Goal: Task Accomplishment & Management: Complete application form

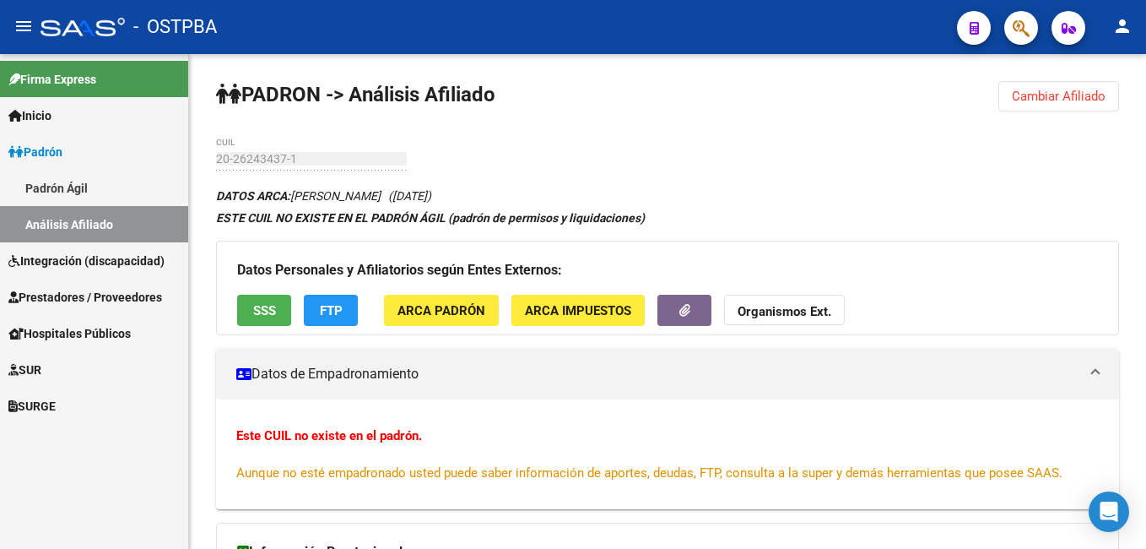
click at [79, 296] on span "Prestadores / Proveedores" at bounding box center [85, 297] width 154 height 19
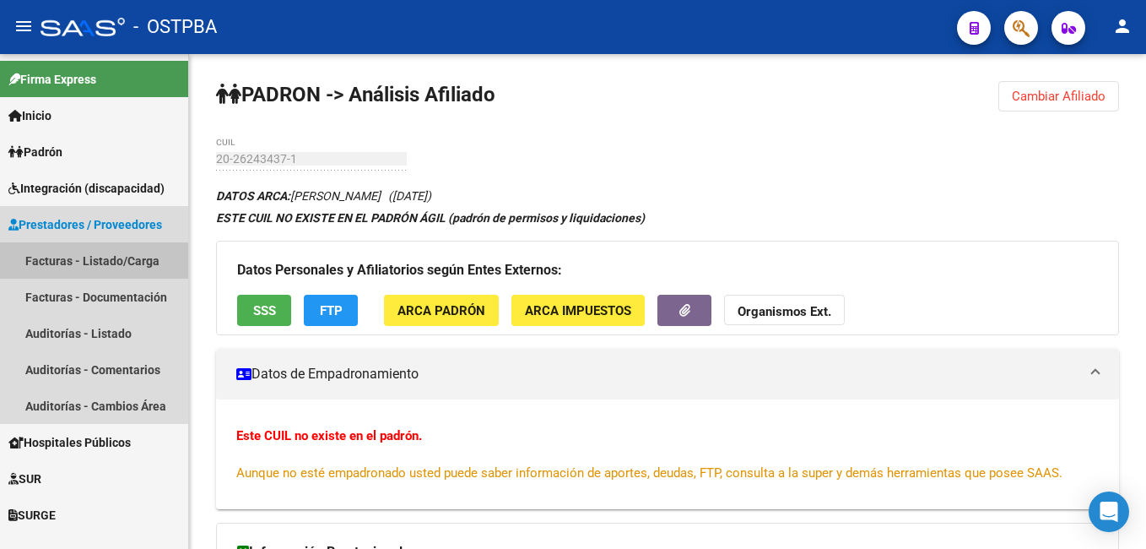
click at [93, 268] on link "Facturas - Listado/Carga" at bounding box center [94, 260] width 188 height 36
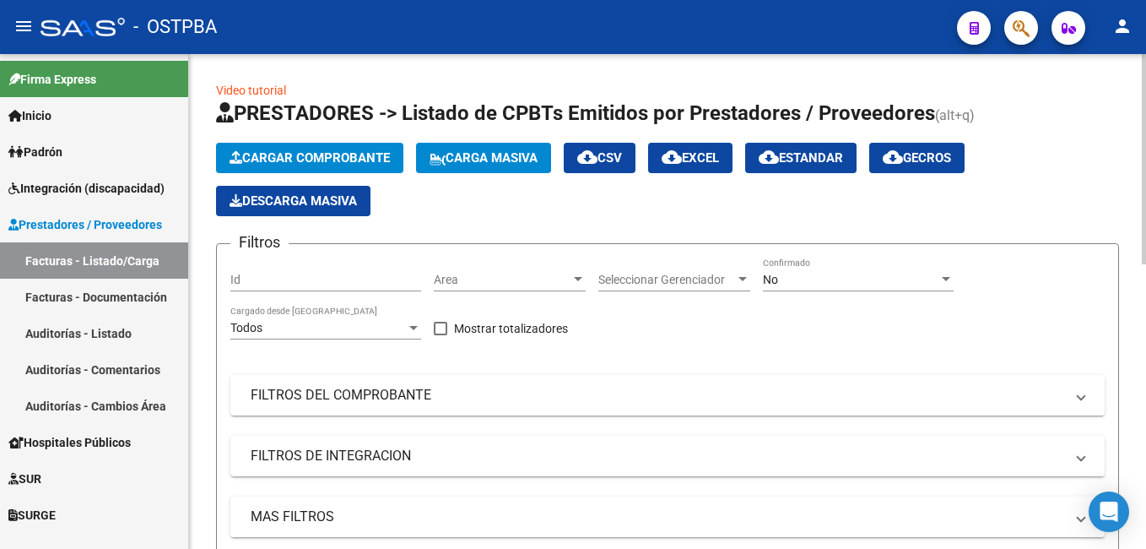
click at [348, 149] on button "Cargar Comprobante" at bounding box center [309, 158] width 187 height 30
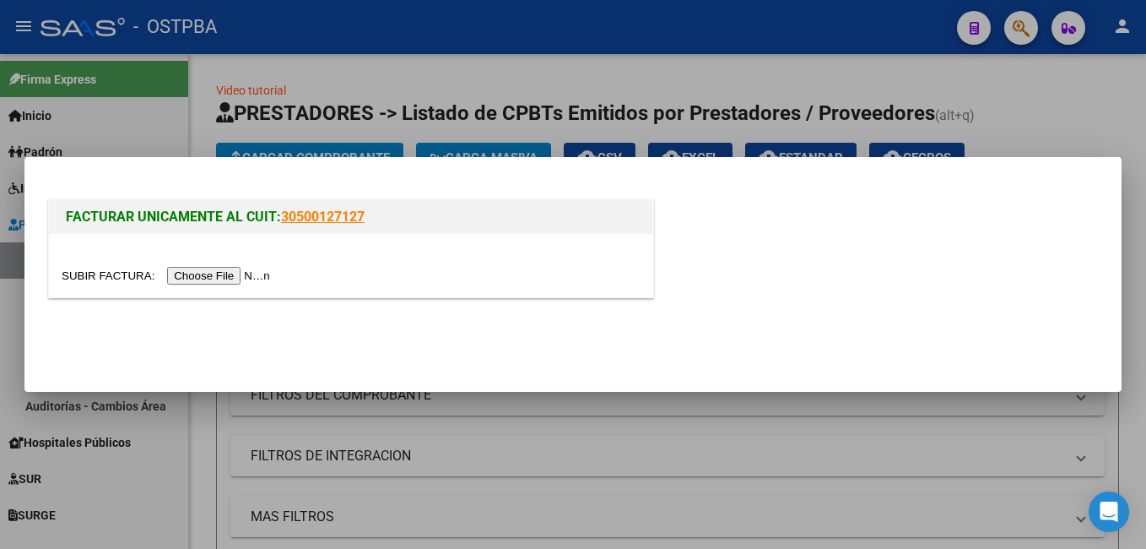
click at [221, 276] on input "file" at bounding box center [169, 276] width 214 height 18
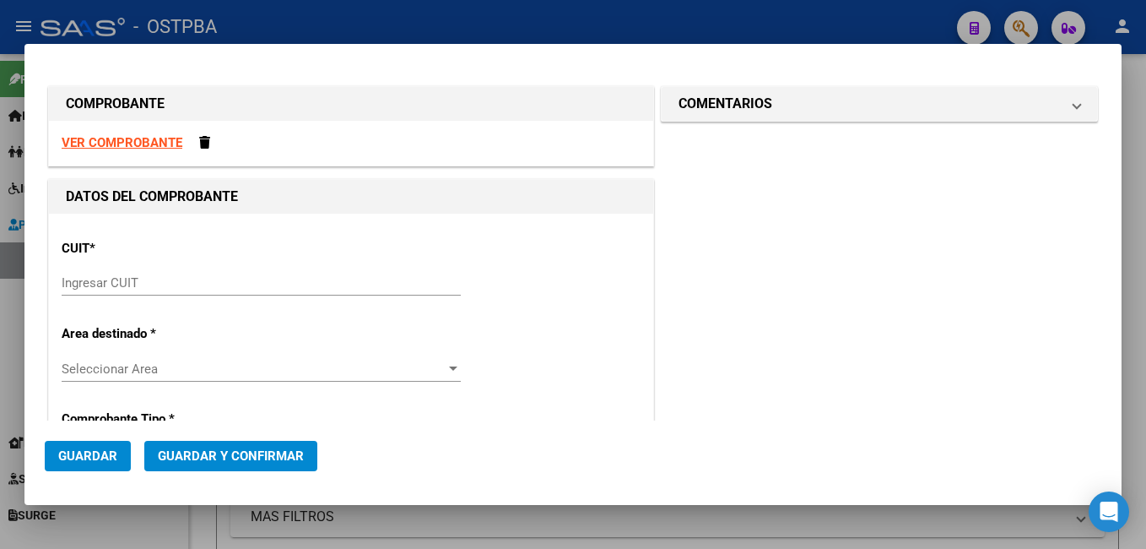
click at [173, 284] on input "Ingresar CUIT" at bounding box center [261, 282] width 399 height 15
click at [145, 142] on strong "VER COMPROBANTE" at bounding box center [122, 142] width 121 height 15
click at [186, 290] on input "Ingresar CUIT" at bounding box center [261, 282] width 399 height 15
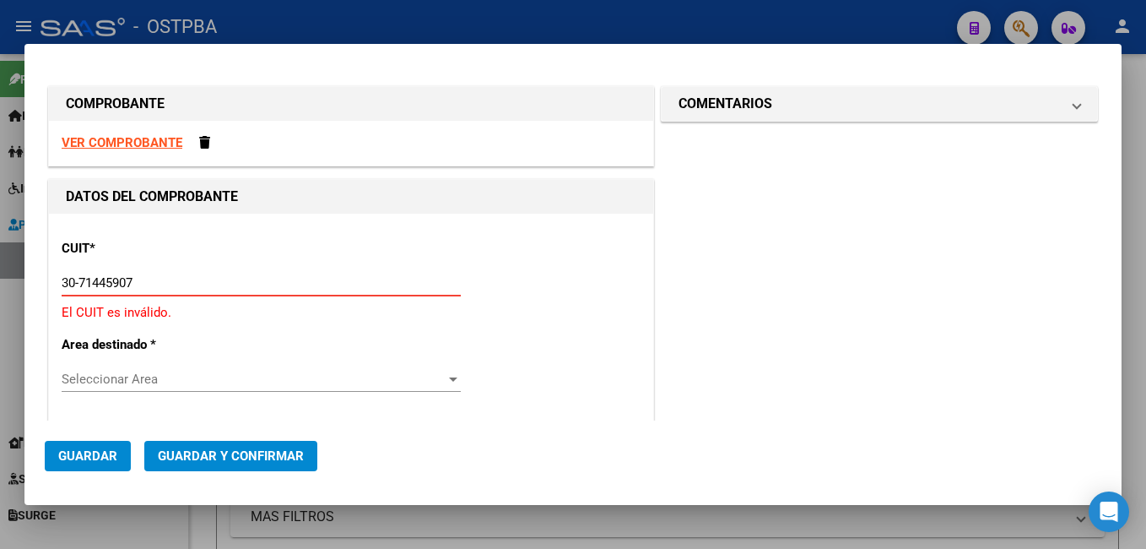
type input "30-71445907-0"
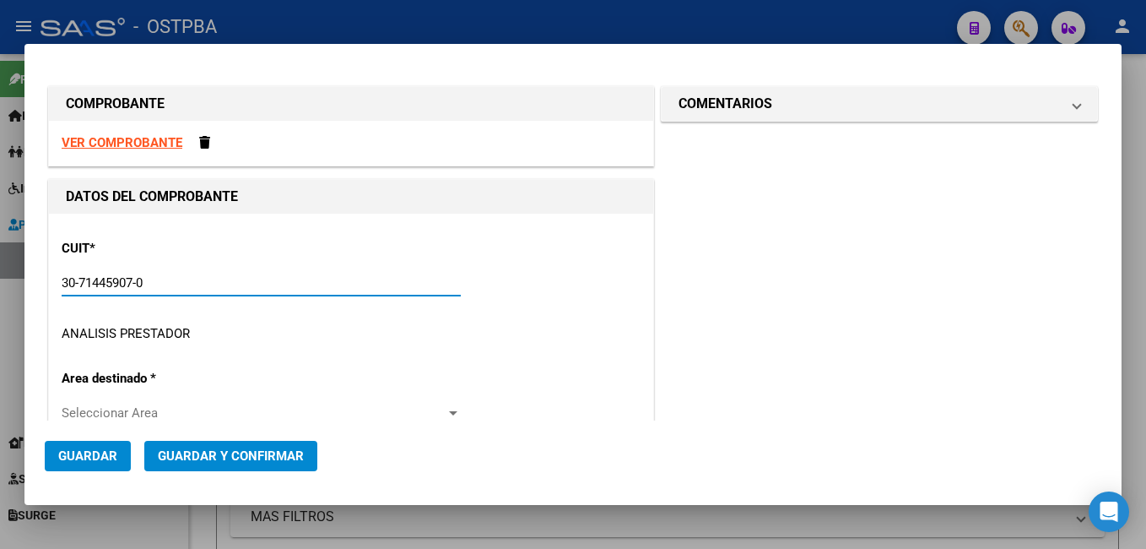
type input "2"
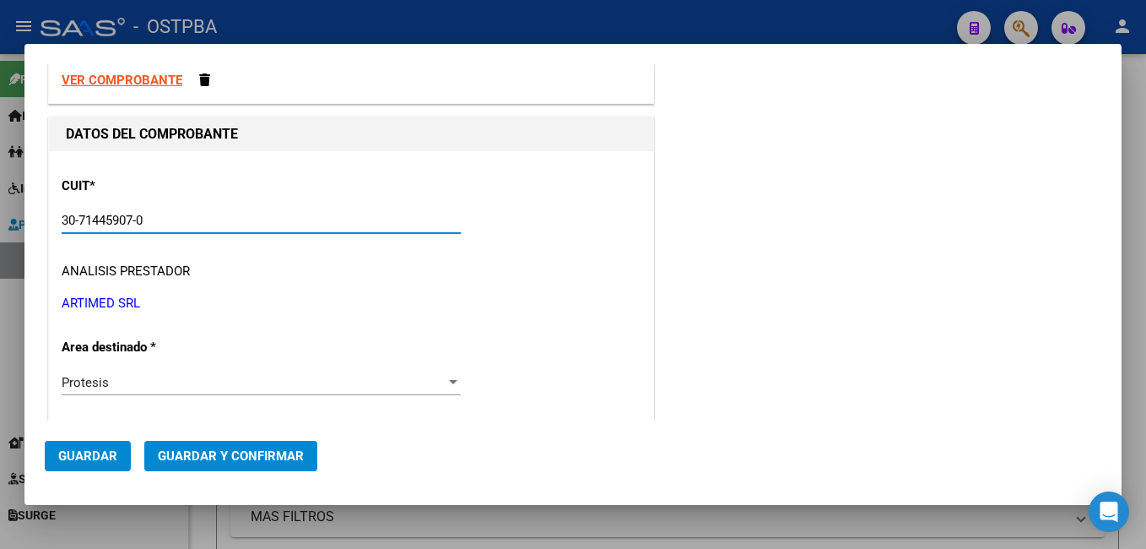
scroll to position [169, 0]
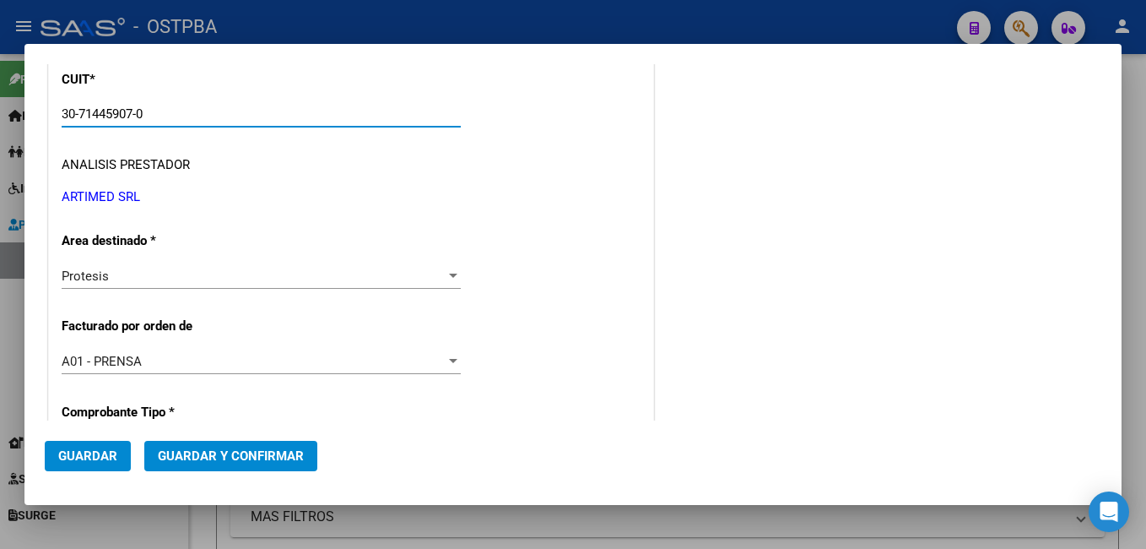
type input "30-71445907-0"
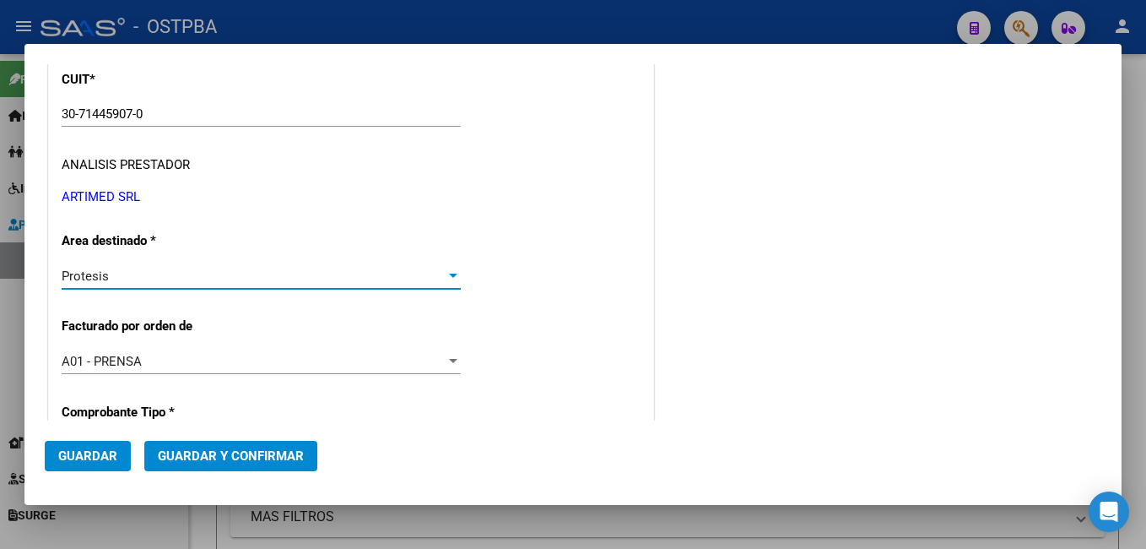
click at [448, 272] on div at bounding box center [453, 276] width 15 height 14
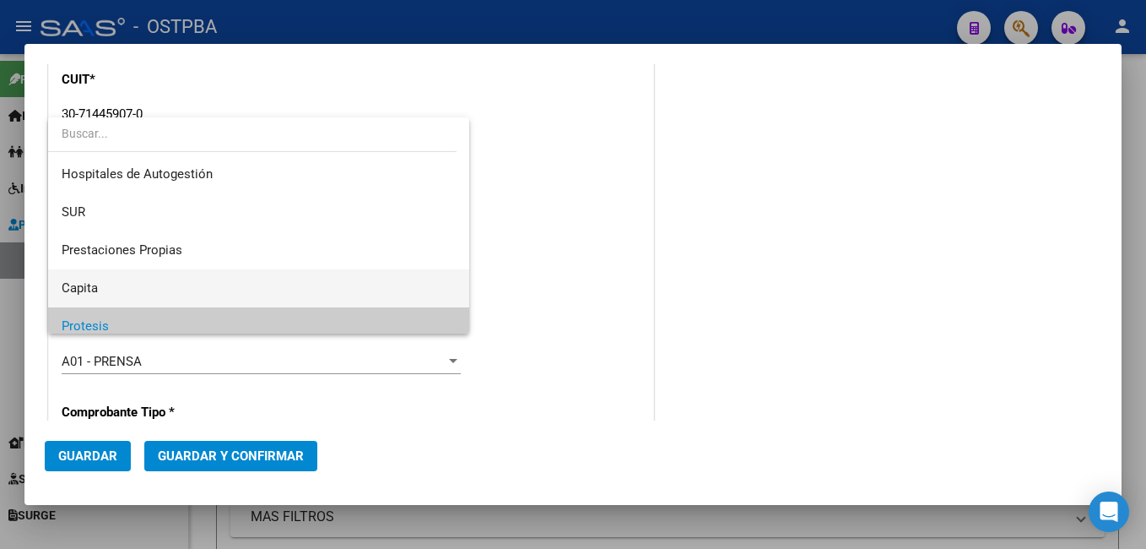
scroll to position [50, 0]
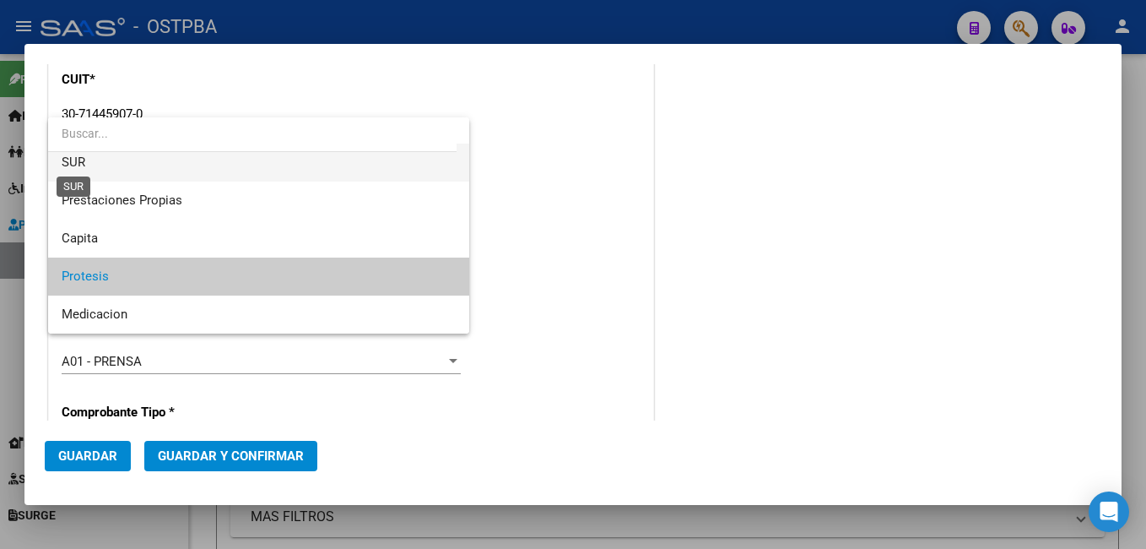
click at [65, 162] on span "SUR" at bounding box center [74, 161] width 24 height 15
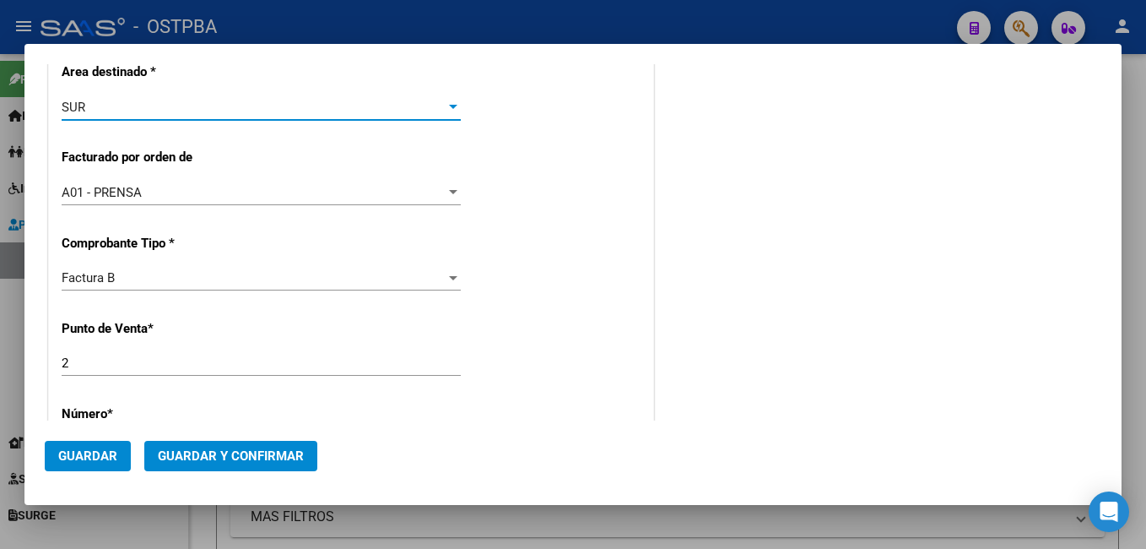
scroll to position [506, 0]
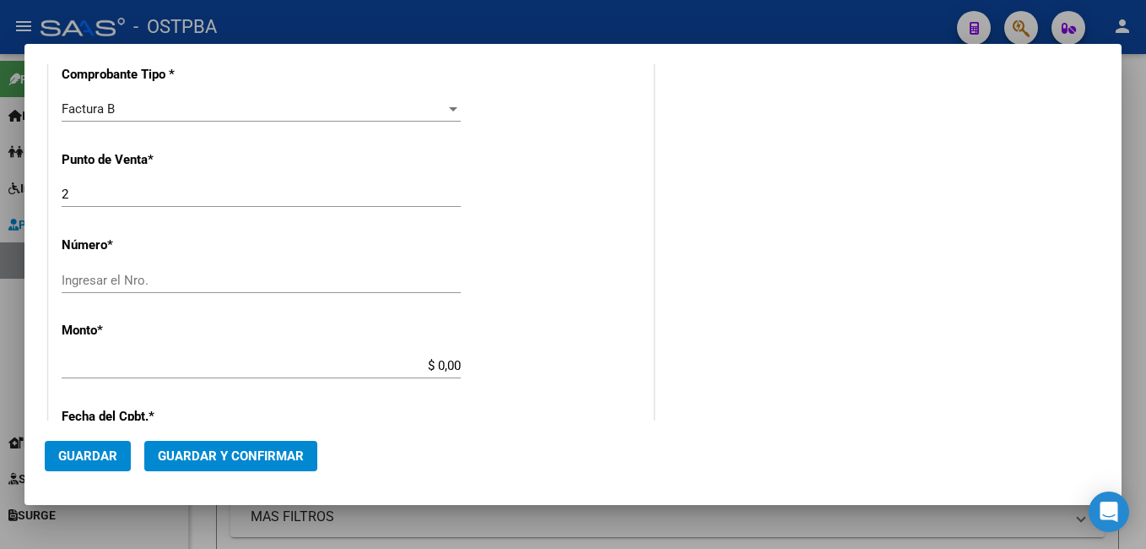
click at [175, 283] on input "Ingresar el Nro." at bounding box center [261, 280] width 399 height 15
type input "6104"
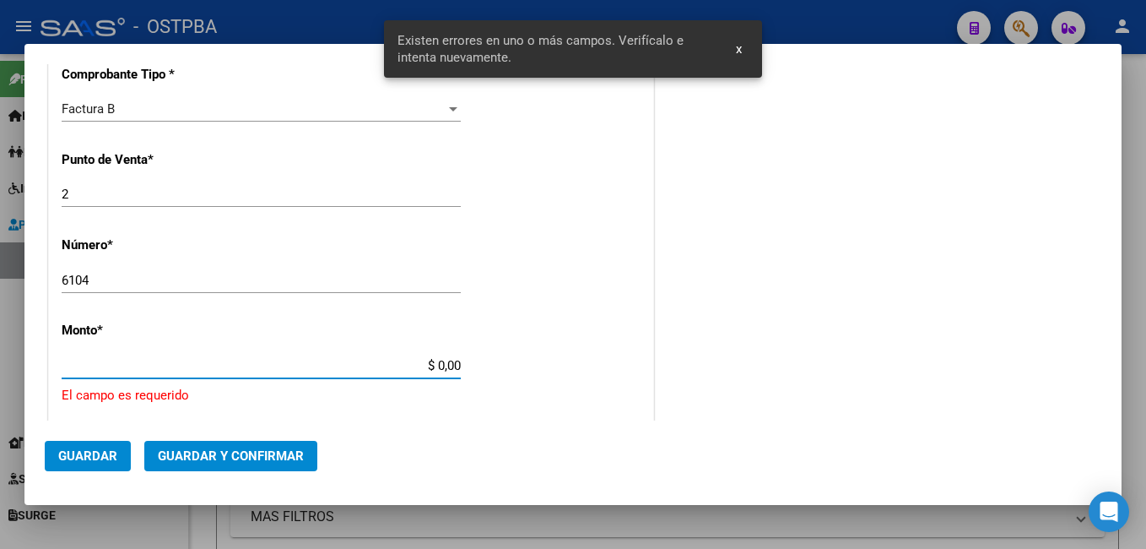
scroll to position [621, 0]
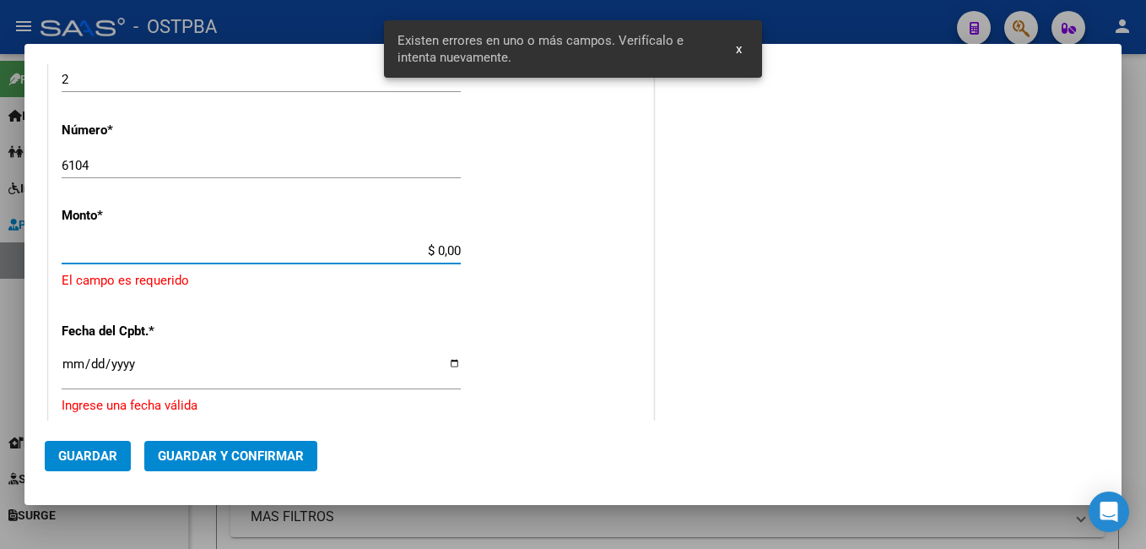
drag, startPoint x: 455, startPoint y: 360, endPoint x: 395, endPoint y: 360, distance: 59.9
click at [393, 360] on div "CUIT * 30-71445907-0 Ingresar CUIT ANALISIS PRESTADOR ARTIMED SRL ARCA Padrón A…" at bounding box center [351, 253] width 604 height 1322
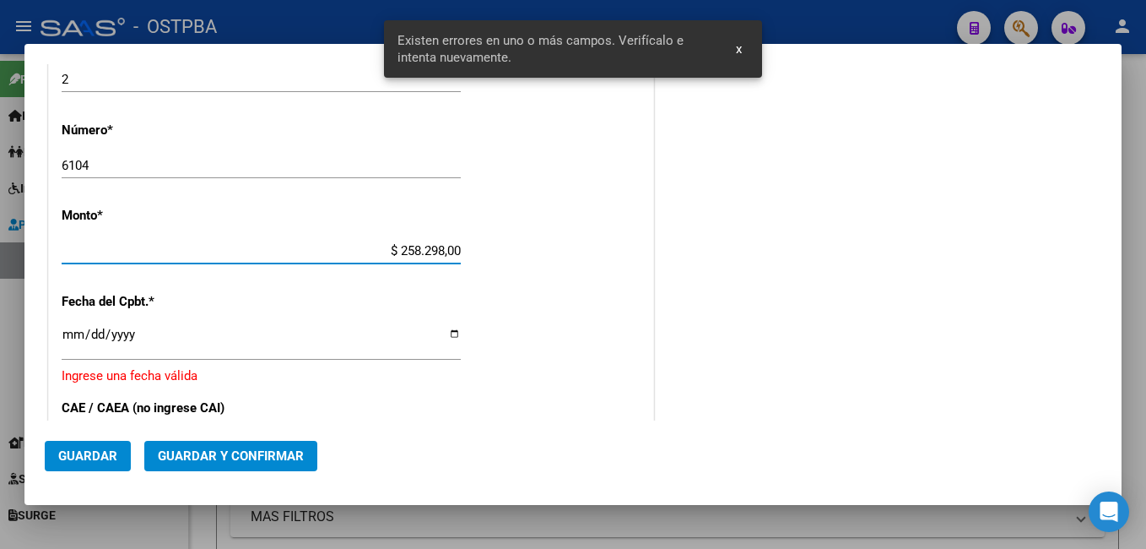
type input "$ 2.582.980,00"
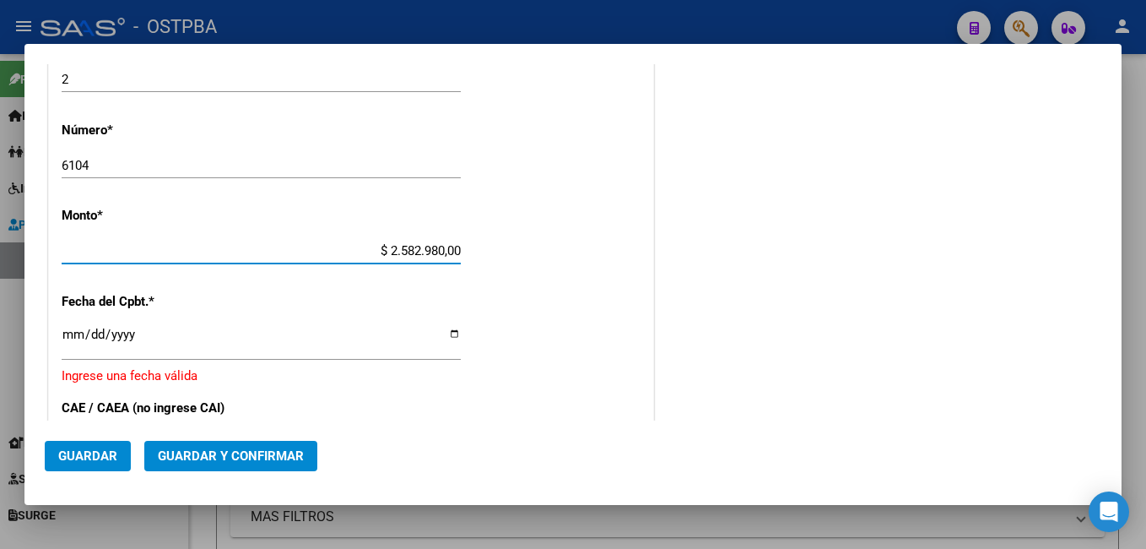
scroll to position [790, 0]
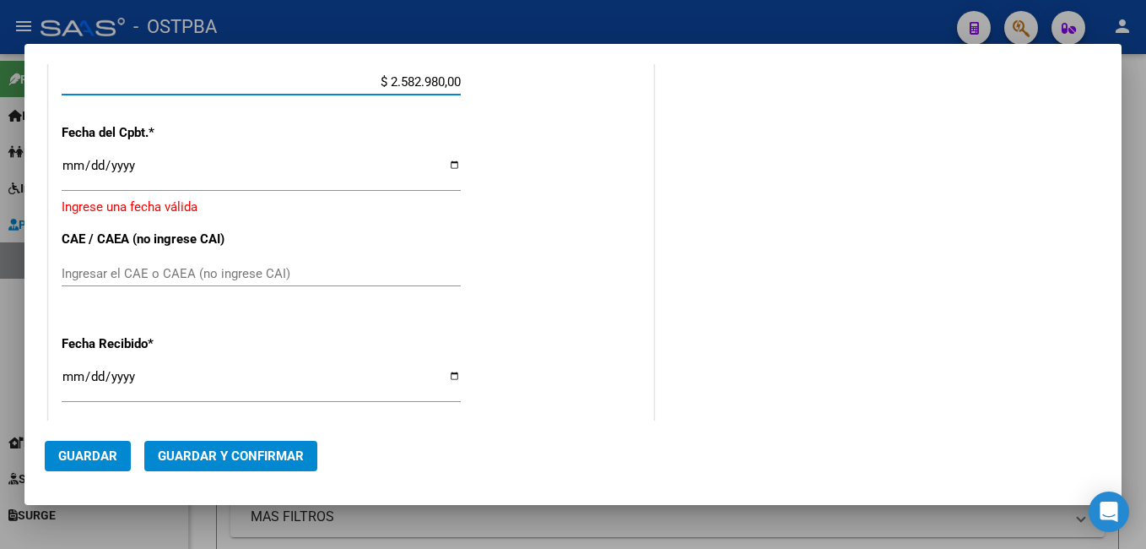
click at [447, 168] on input "Ingresar la fecha" at bounding box center [261, 172] width 399 height 27
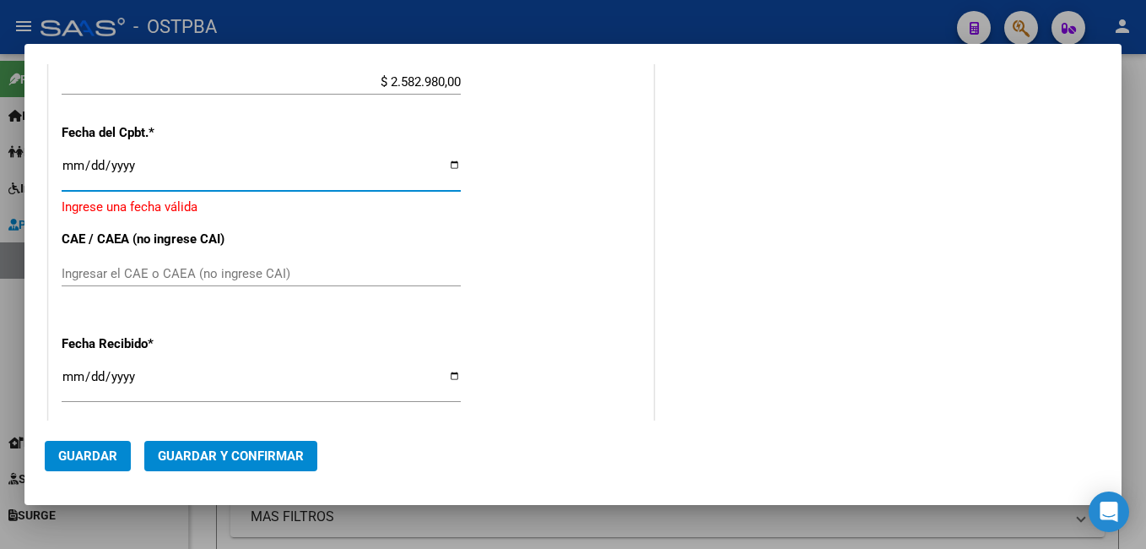
type input "[DATE]"
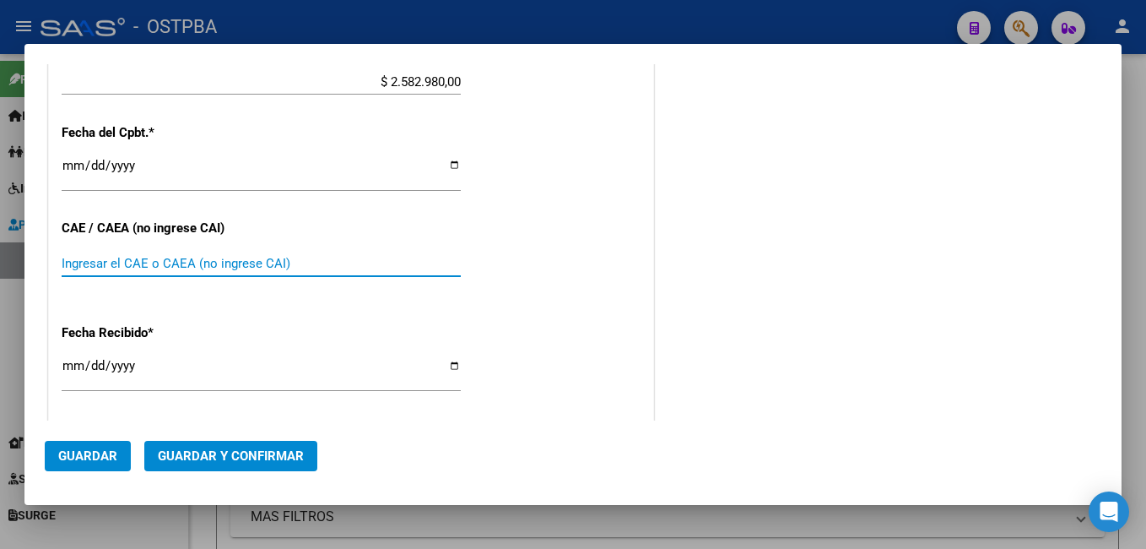
click at [181, 268] on input "Ingresar el CAE o CAEA (no ingrese CAI)" at bounding box center [261, 263] width 399 height 15
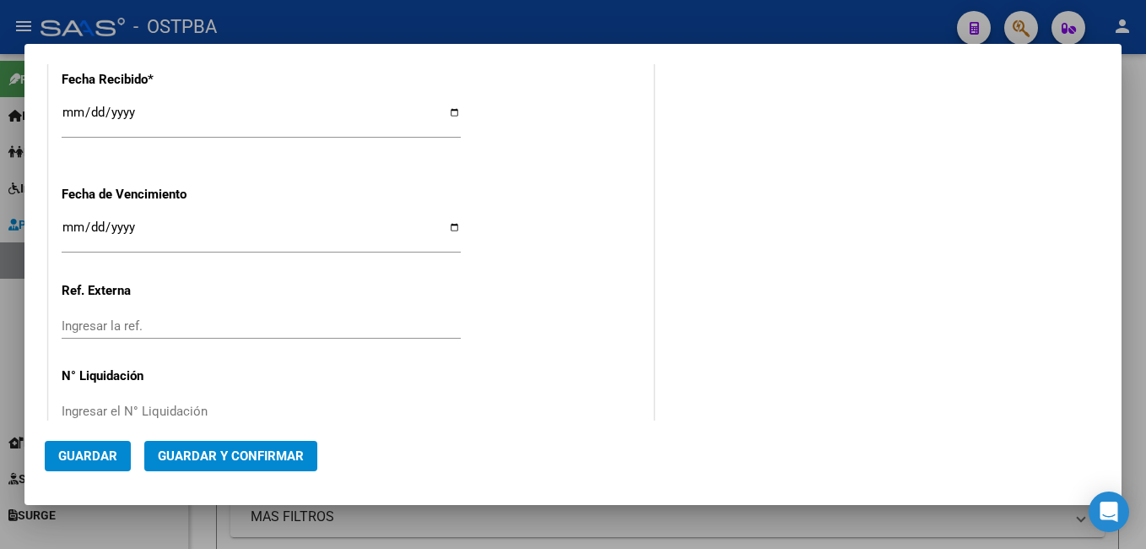
type input "75370895960893"
click at [447, 228] on input "Ingresar la fecha" at bounding box center [261, 233] width 399 height 27
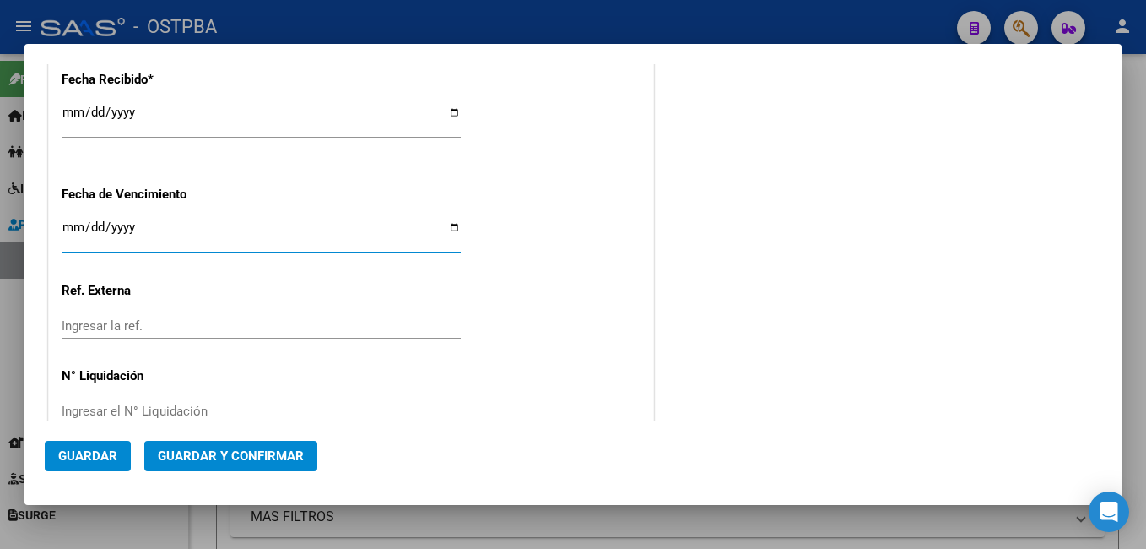
type input "[DATE]"
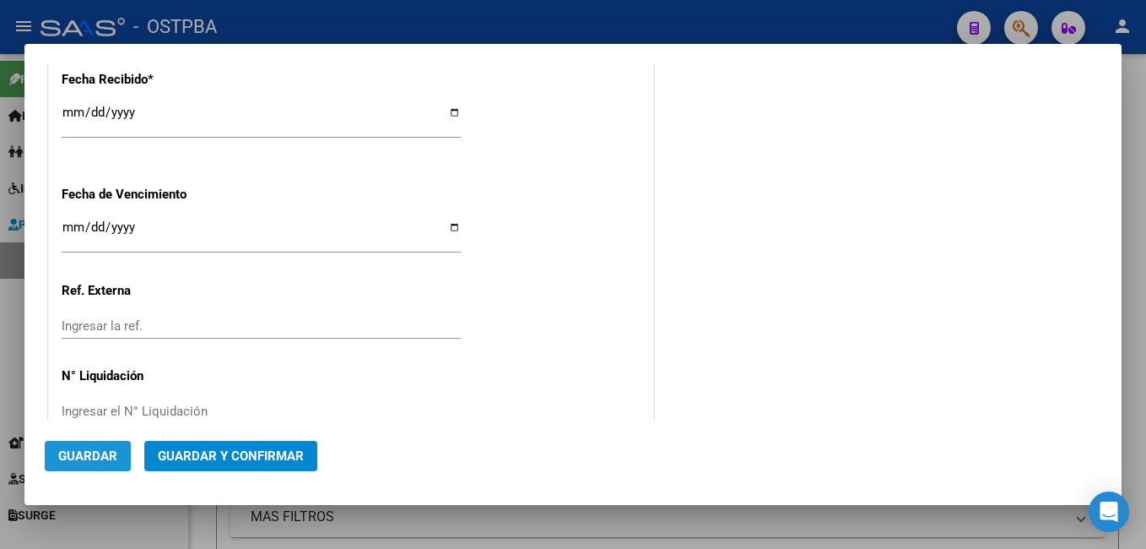
click at [102, 455] on span "Guardar" at bounding box center [87, 455] width 59 height 15
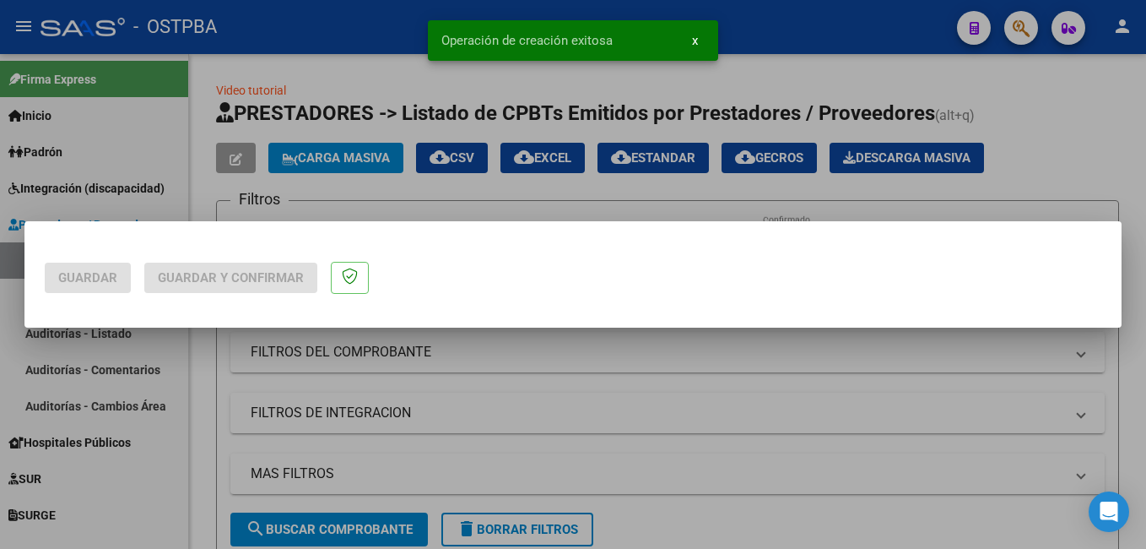
scroll to position [0, 0]
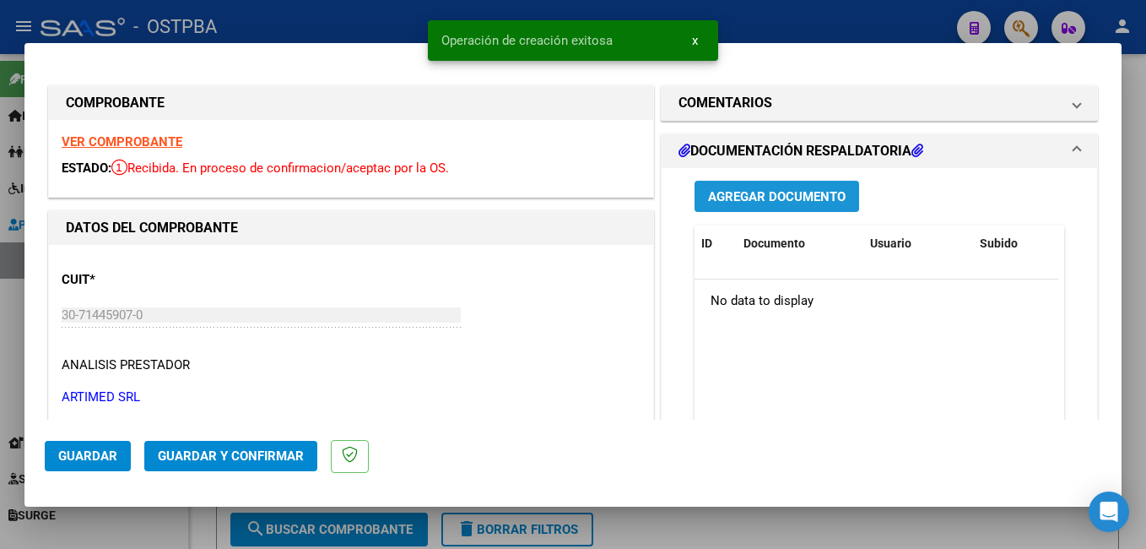
click at [782, 187] on button "Agregar Documento" at bounding box center [777, 196] width 165 height 31
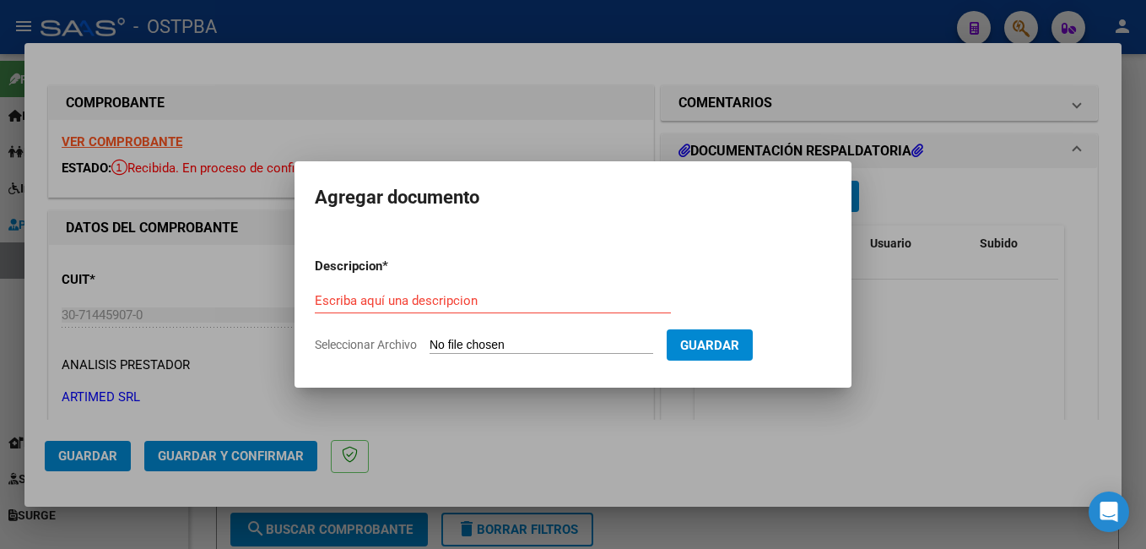
click at [394, 344] on span "Seleccionar Archivo" at bounding box center [366, 345] width 102 height 14
click at [430, 344] on input "Seleccionar Archivo" at bounding box center [542, 346] width 224 height 16
type input "C:\fakepath\Presup Aprob Flores_20250908_0001.pdf"
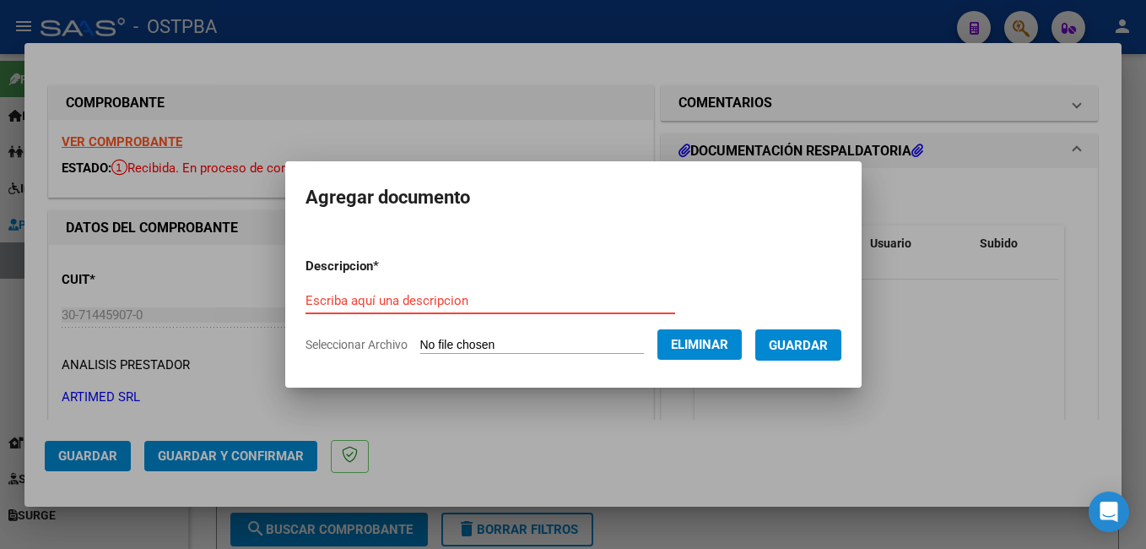
click at [468, 308] on input "Escriba aquí una descripcion" at bounding box center [491, 300] width 370 height 15
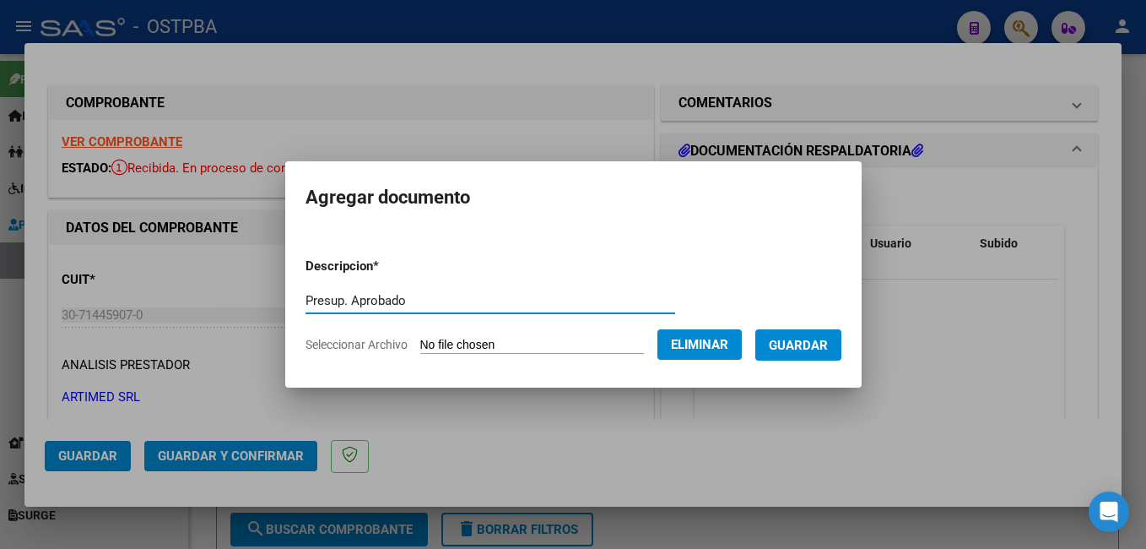
type input "Presup. Aprobado"
click at [828, 339] on span "Guardar" at bounding box center [798, 345] width 59 height 15
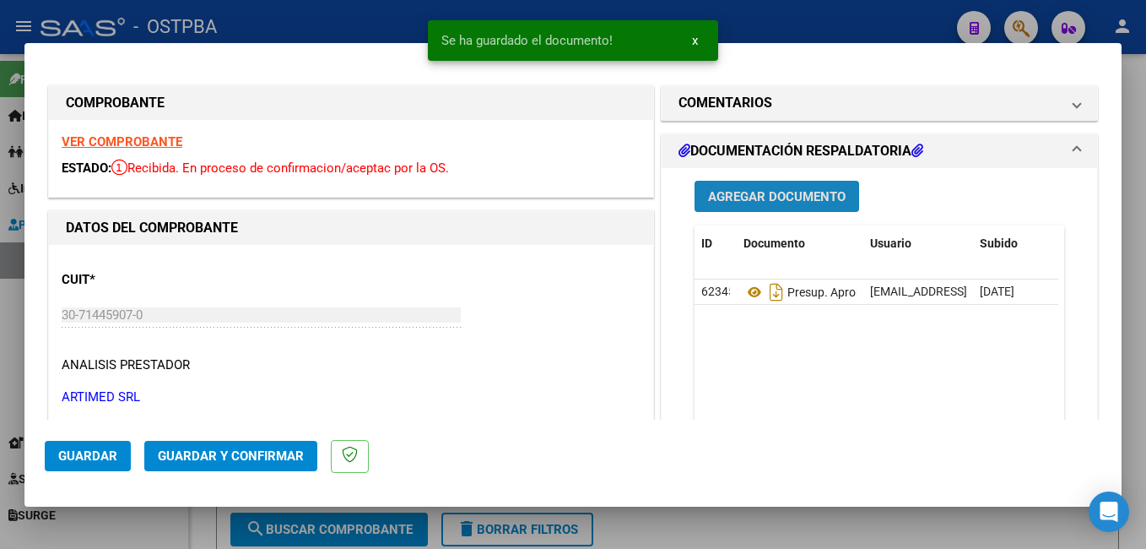
click at [755, 187] on button "Agregar Documento" at bounding box center [777, 196] width 165 height 31
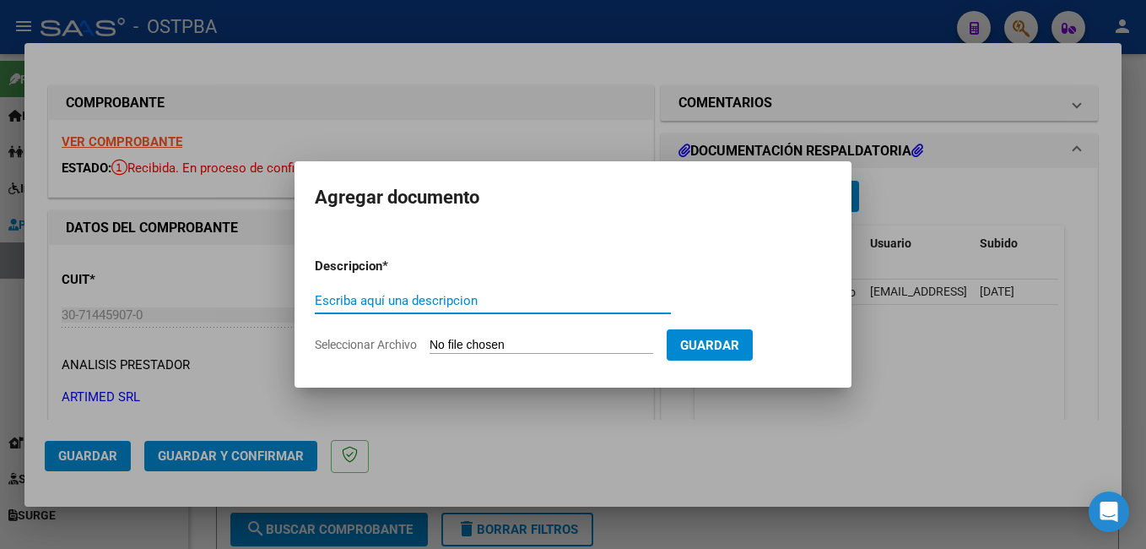
click at [376, 345] on span "Seleccionar Archivo" at bounding box center [366, 345] width 102 height 14
click at [430, 345] on input "Seleccionar Archivo" at bounding box center [542, 346] width 224 height 16
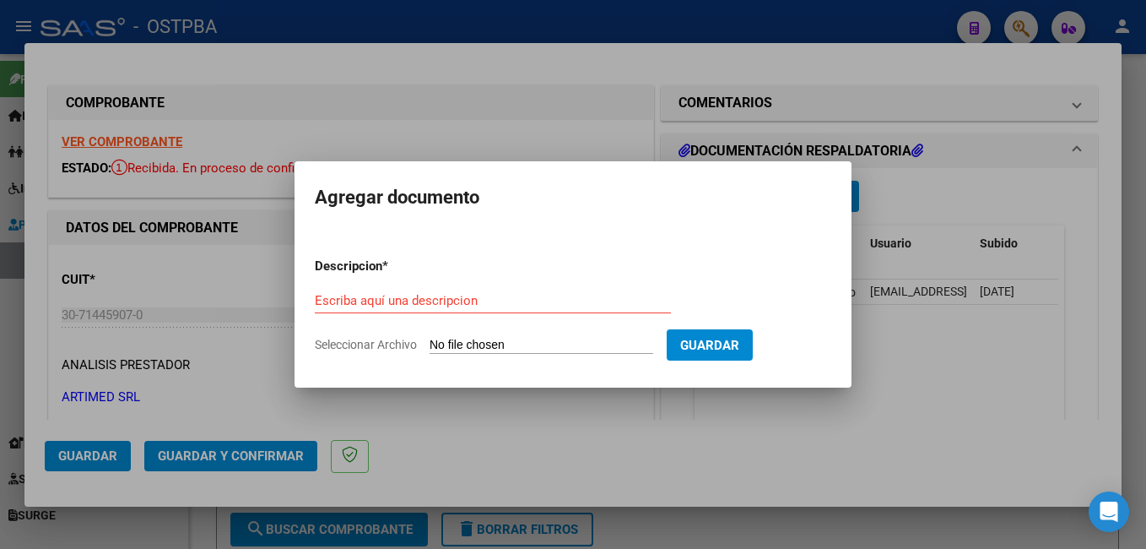
type input "C:\fakepath\Material [PERSON_NAME].pdf"
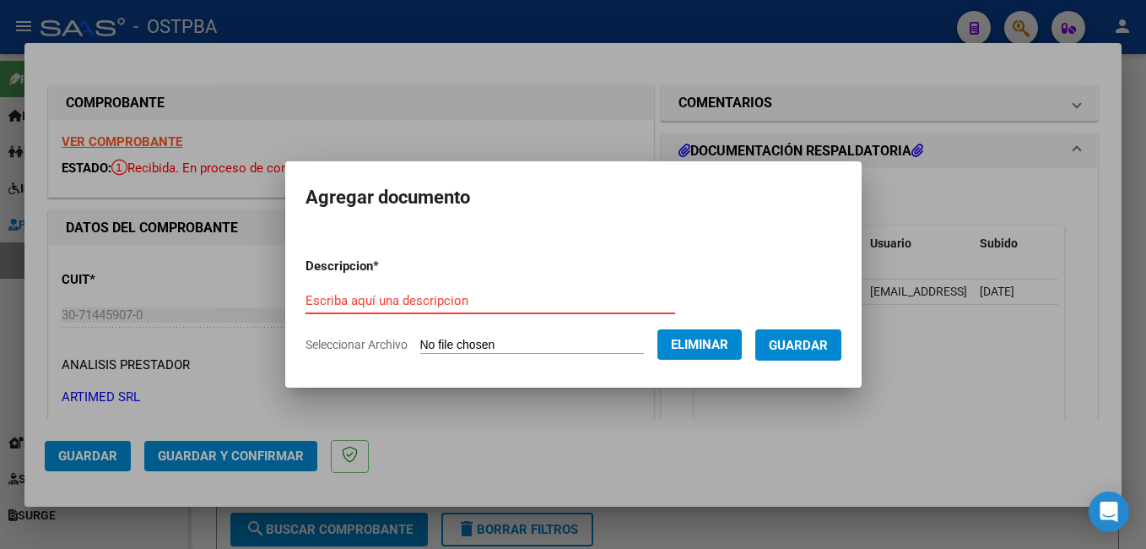
click at [480, 303] on input "Escriba aquí una descripcion" at bounding box center [491, 300] width 370 height 15
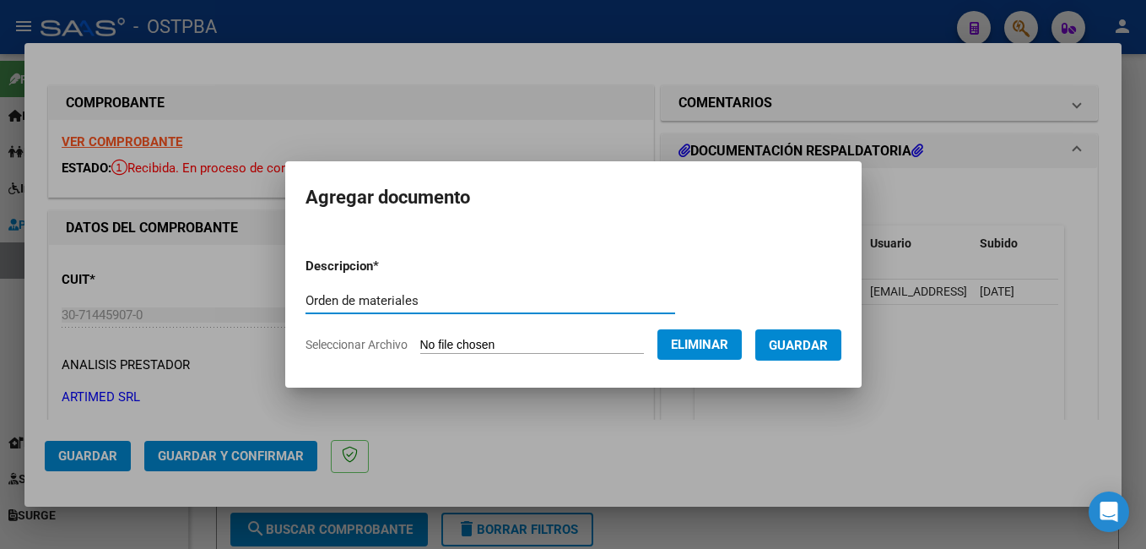
type input "Orden de materiales"
click at [828, 344] on span "Guardar" at bounding box center [798, 345] width 59 height 15
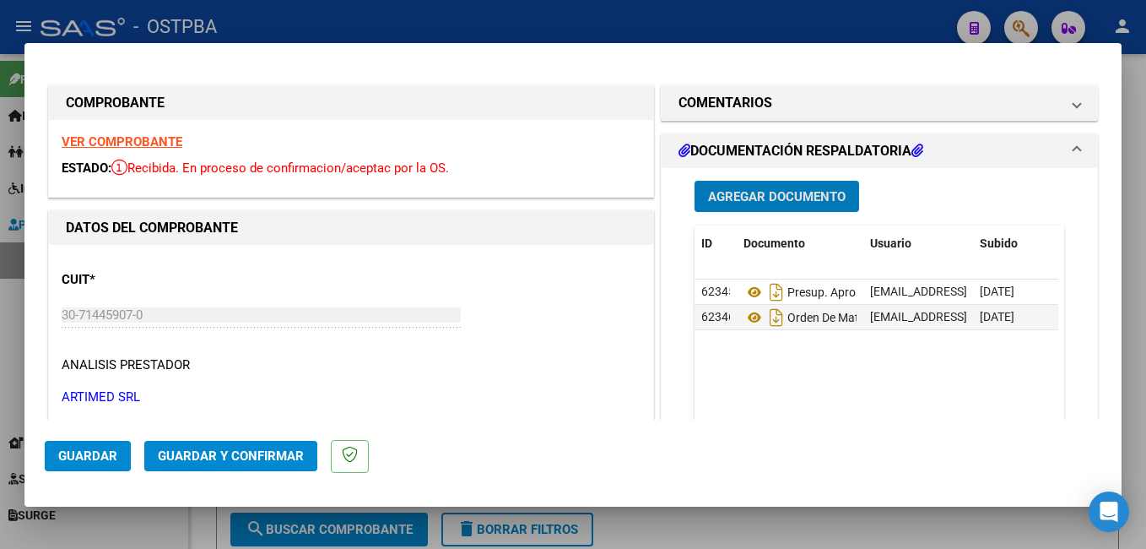
click at [737, 189] on span "Agregar Documento" at bounding box center [777, 196] width 138 height 15
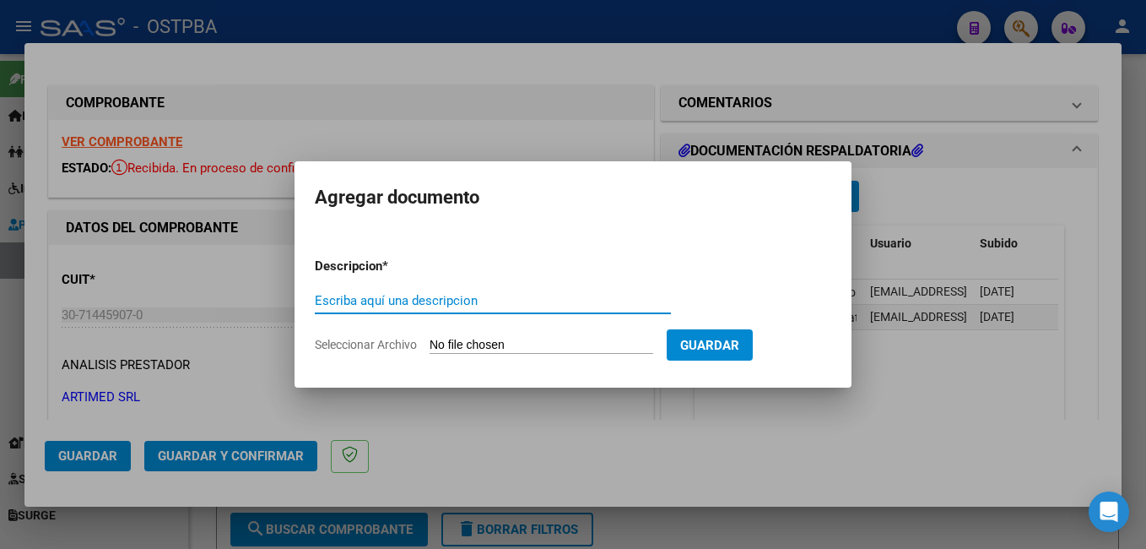
click at [394, 342] on span "Seleccionar Archivo" at bounding box center [366, 345] width 102 height 14
click at [430, 342] on input "Seleccionar Archivo" at bounding box center [542, 346] width 224 height 16
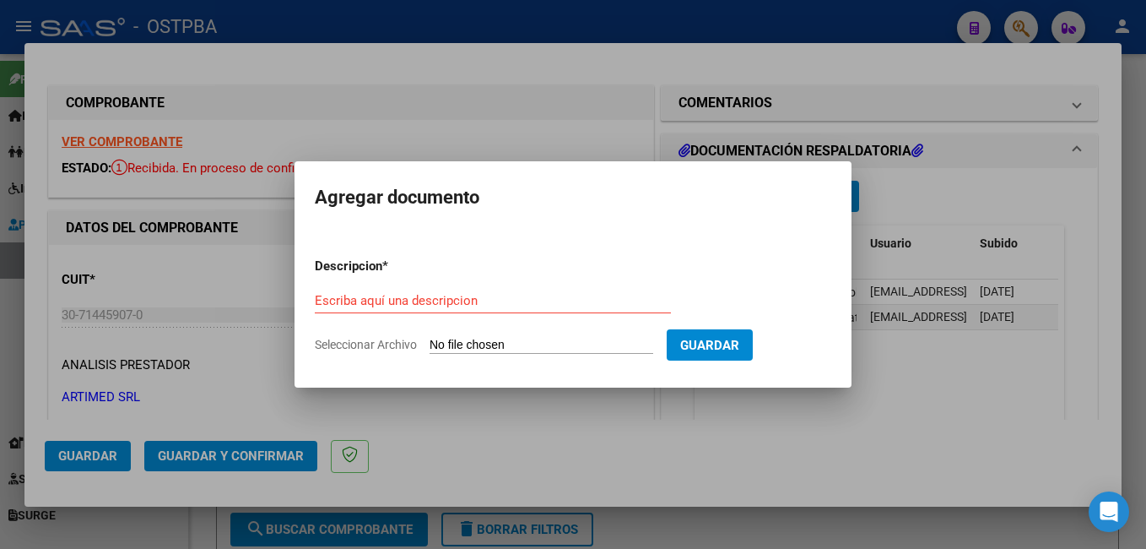
type input "C:\fakepath\Cx Flores_20250908_0001.pdf"
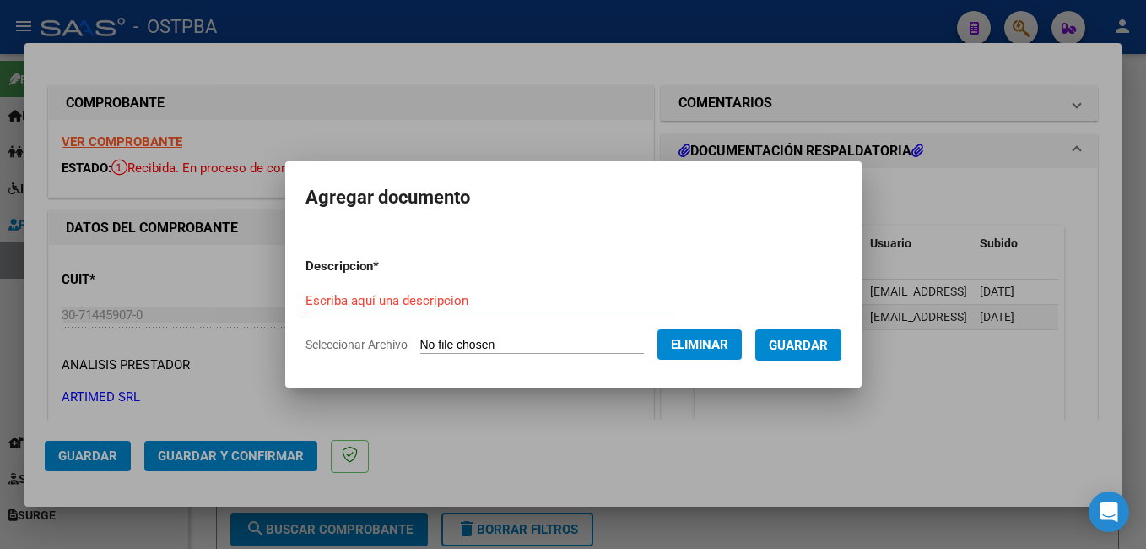
click at [467, 310] on div "Escriba aquí una descripcion" at bounding box center [491, 300] width 370 height 25
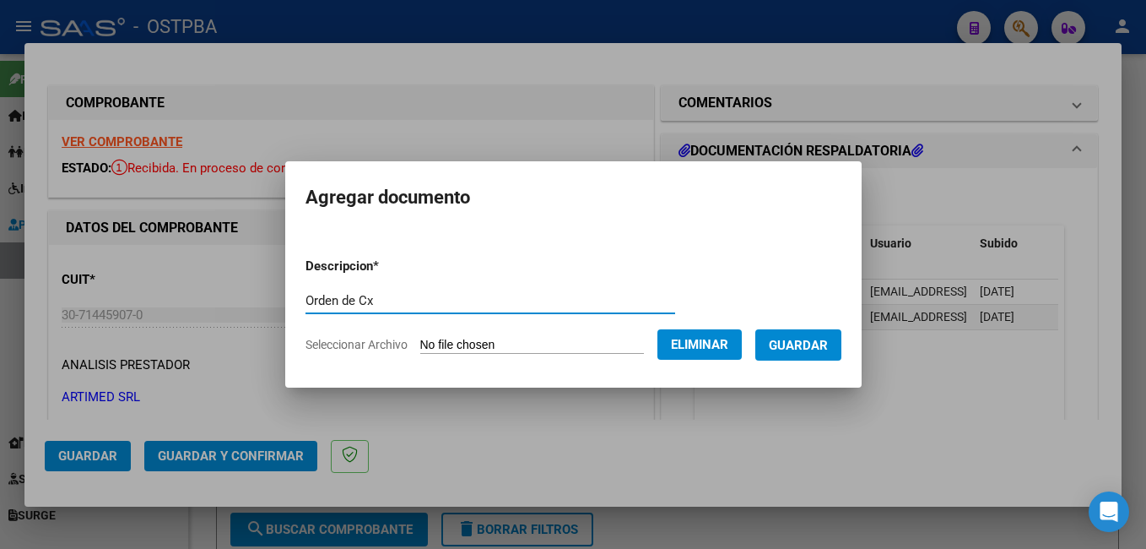
type input "Orden de Cx"
click at [827, 339] on span "Guardar" at bounding box center [798, 345] width 59 height 15
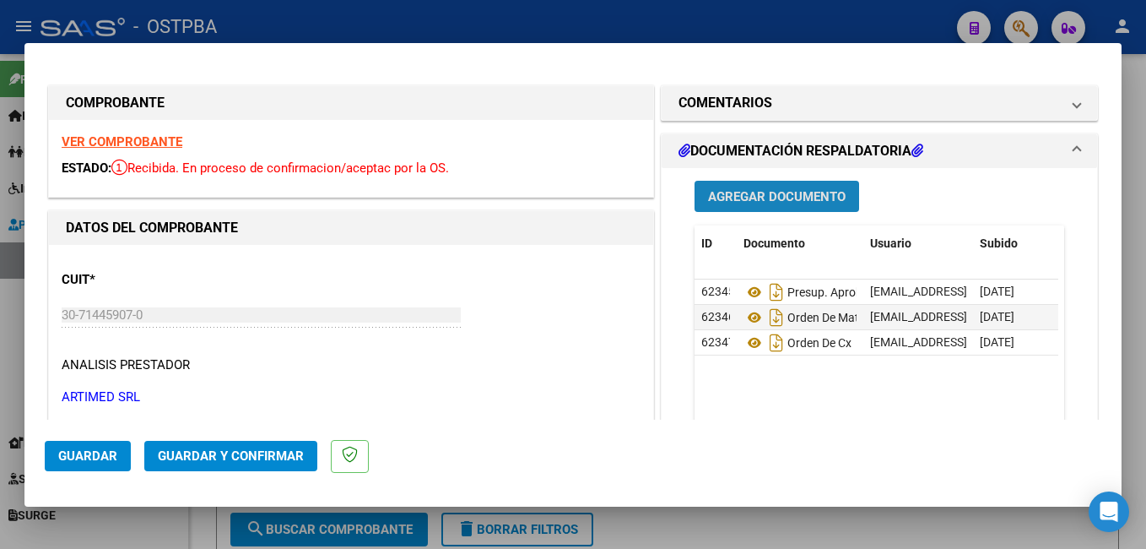
click at [806, 188] on span "Agregar Documento" at bounding box center [777, 195] width 138 height 15
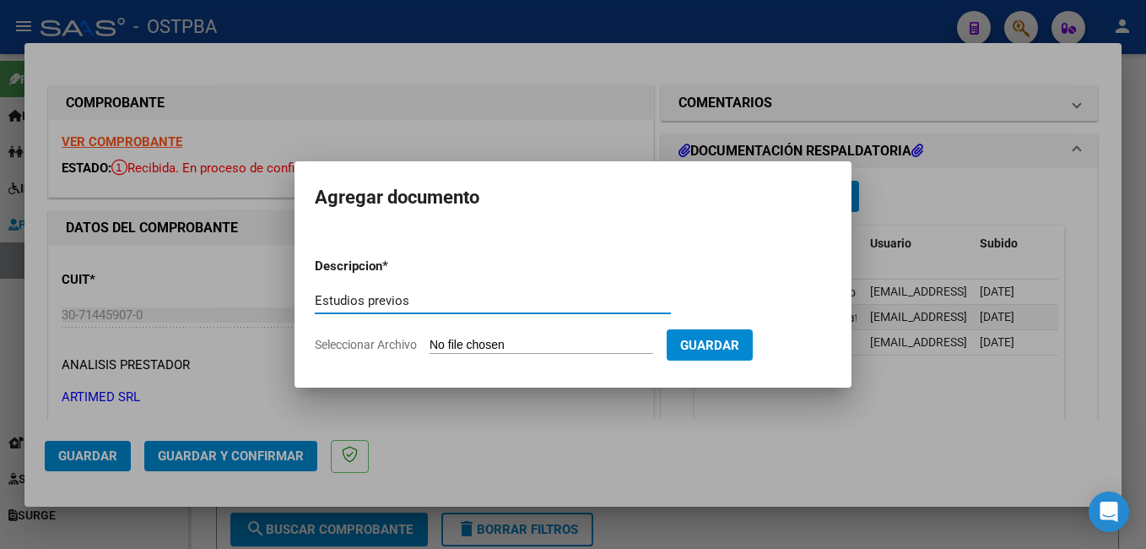
type input "Estudios previos"
click at [739, 352] on span "Guardar" at bounding box center [709, 345] width 59 height 15
click at [401, 346] on span "Seleccionar Archivo" at bounding box center [366, 345] width 102 height 14
click at [430, 346] on input "Seleccionar Archivo" at bounding box center [542, 346] width 224 height 16
type input "C:\fakepath\Certif Impl Flores.pdf"
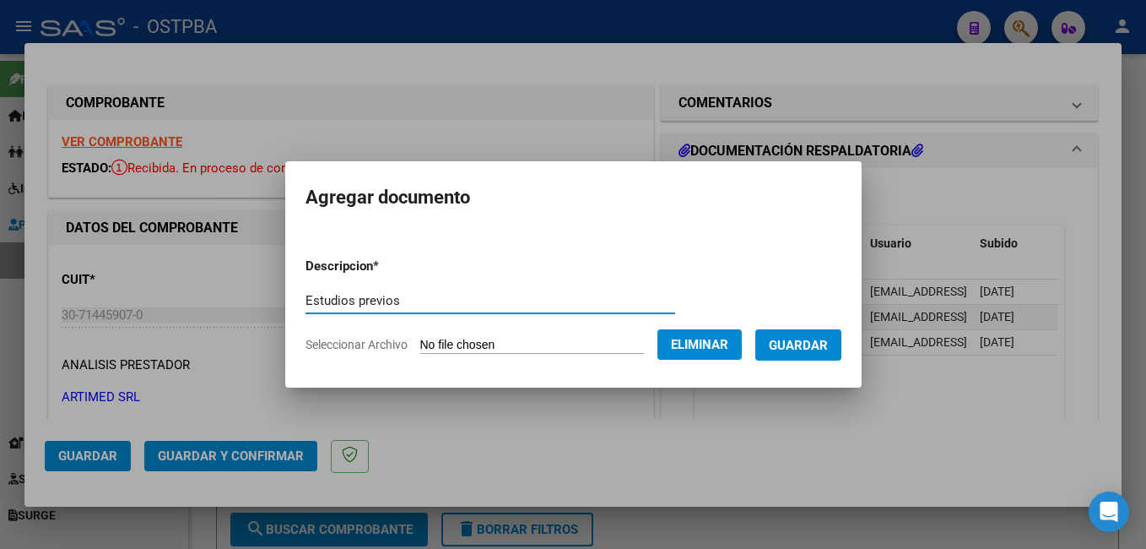
click at [409, 306] on input "Estudios previos" at bounding box center [491, 300] width 370 height 15
type input "E"
type input "Certif. de Implante"
click at [794, 348] on button "Guardar" at bounding box center [798, 344] width 86 height 31
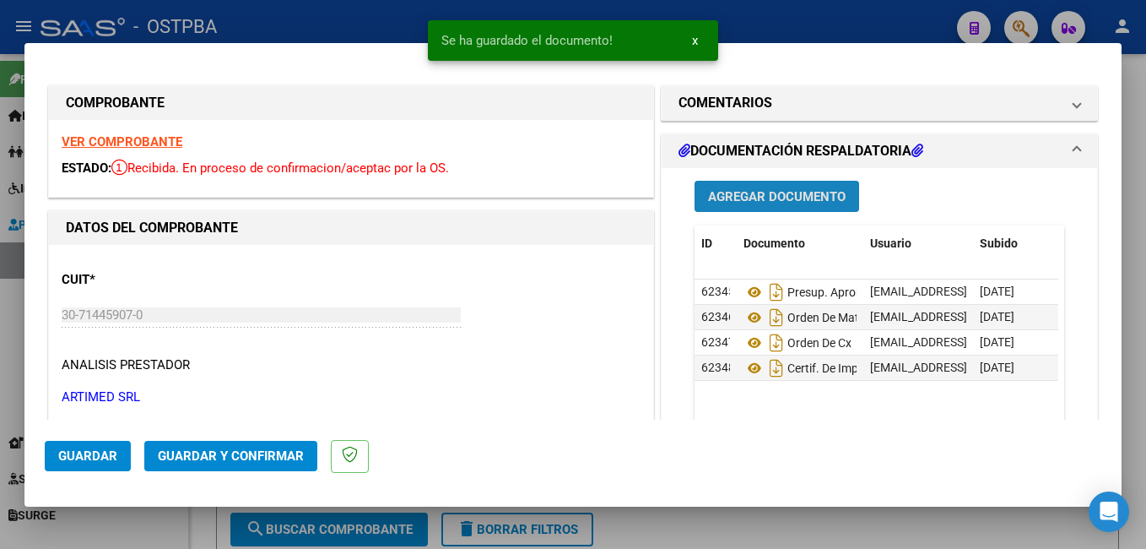
click at [772, 184] on button "Agregar Documento" at bounding box center [777, 196] width 165 height 31
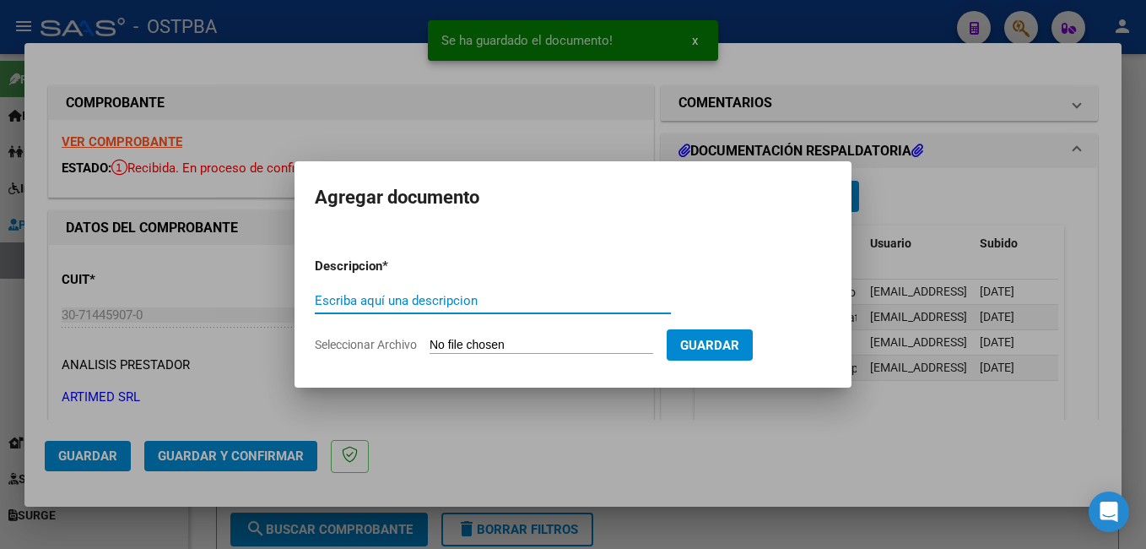
click at [376, 348] on span "Seleccionar Archivo" at bounding box center [366, 345] width 102 height 14
click at [430, 348] on input "Seleccionar Archivo" at bounding box center [542, 346] width 224 height 16
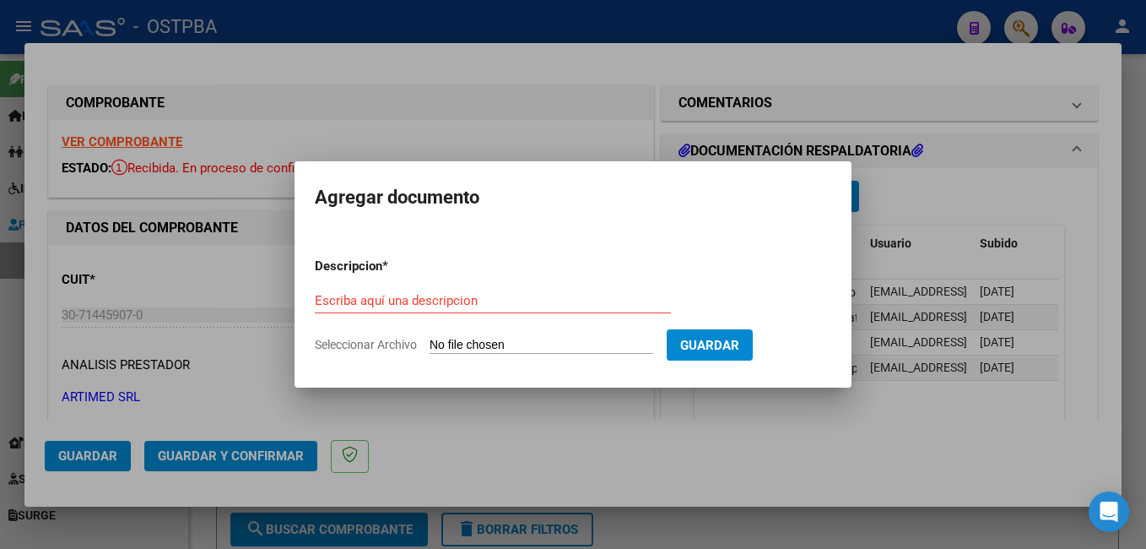
type input "C:\fakepath\Estudios Flores_20250918_0001.pdf"
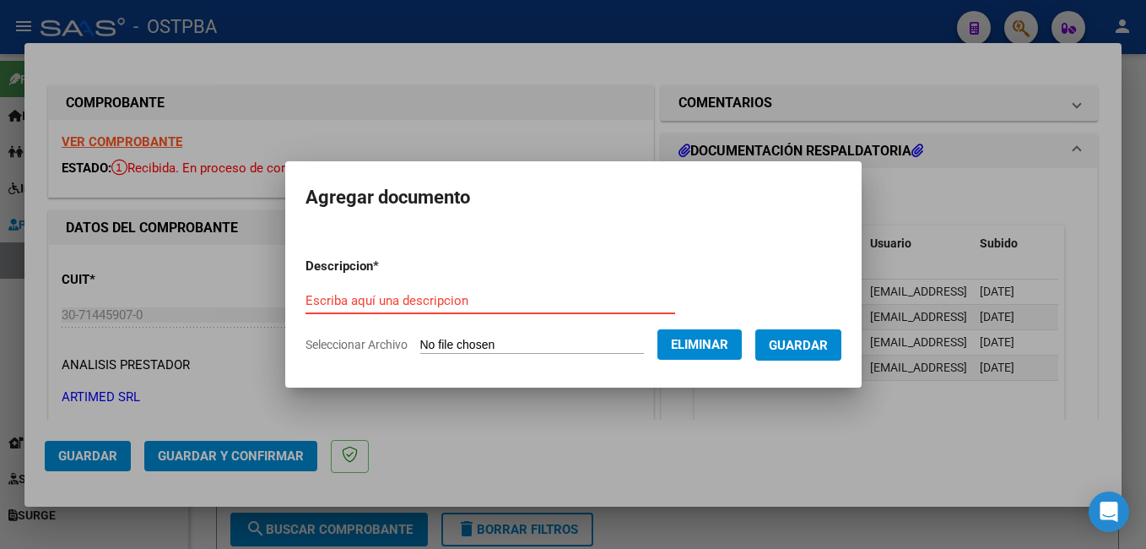
click at [452, 300] on input "Escriba aquí una descripcion" at bounding box center [491, 300] width 370 height 15
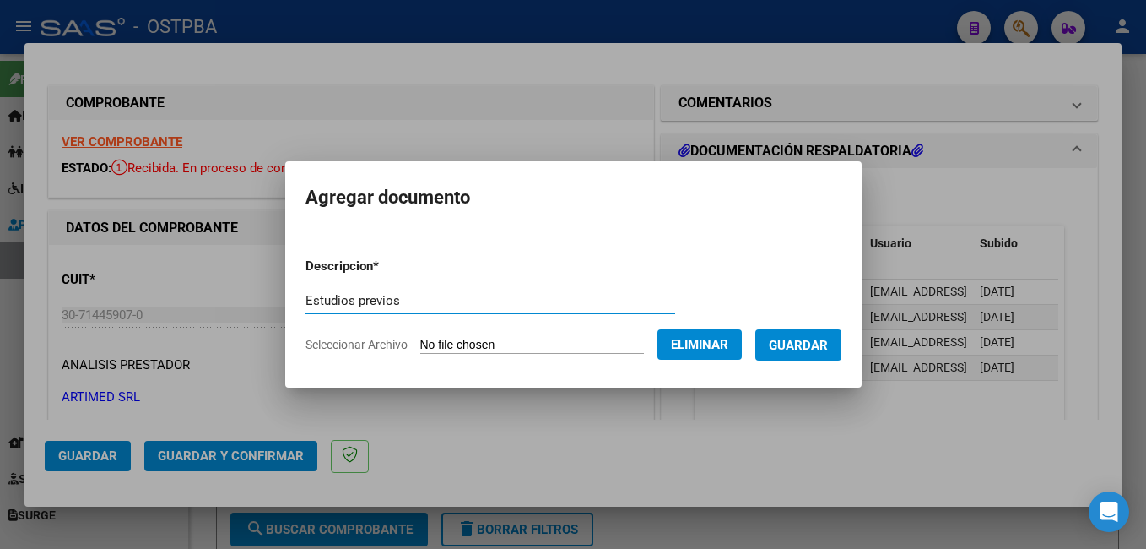
type input "Estudios previos"
click at [828, 344] on span "Guardar" at bounding box center [798, 345] width 59 height 15
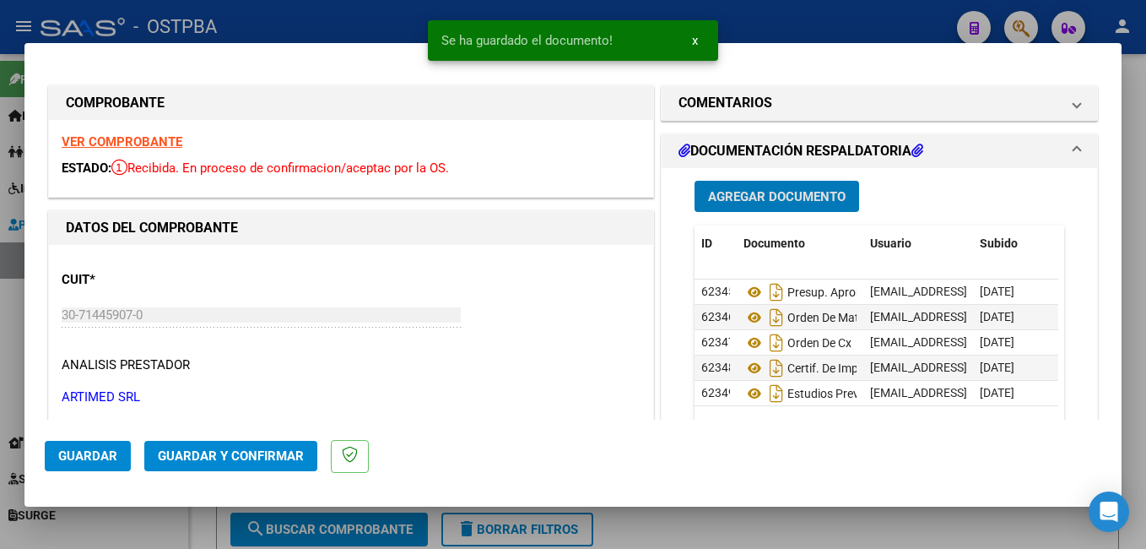
click at [769, 191] on span "Agregar Documento" at bounding box center [777, 196] width 138 height 15
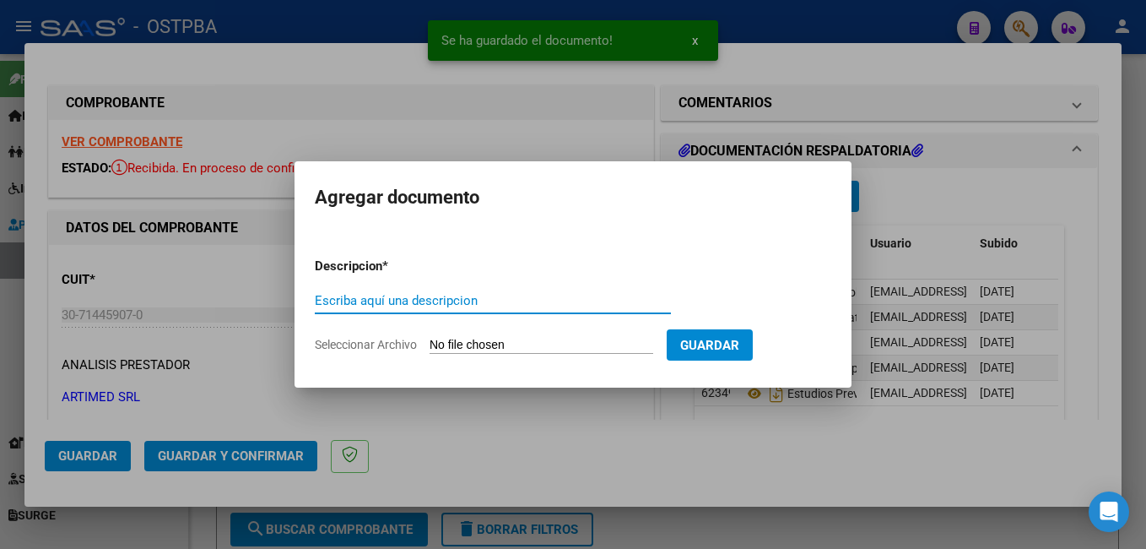
click at [388, 346] on span "Seleccionar Archivo" at bounding box center [366, 345] width 102 height 14
click at [430, 346] on input "Seleccionar Archivo" at bounding box center [542, 346] width 224 height 16
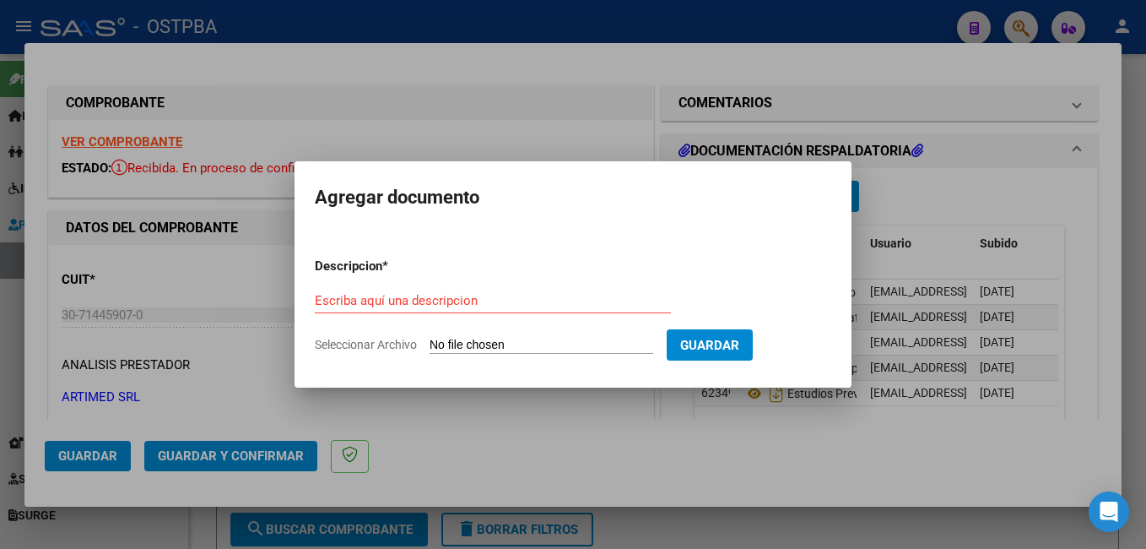
type input "C:\fakepath\Prot Quir Flores.pdf"
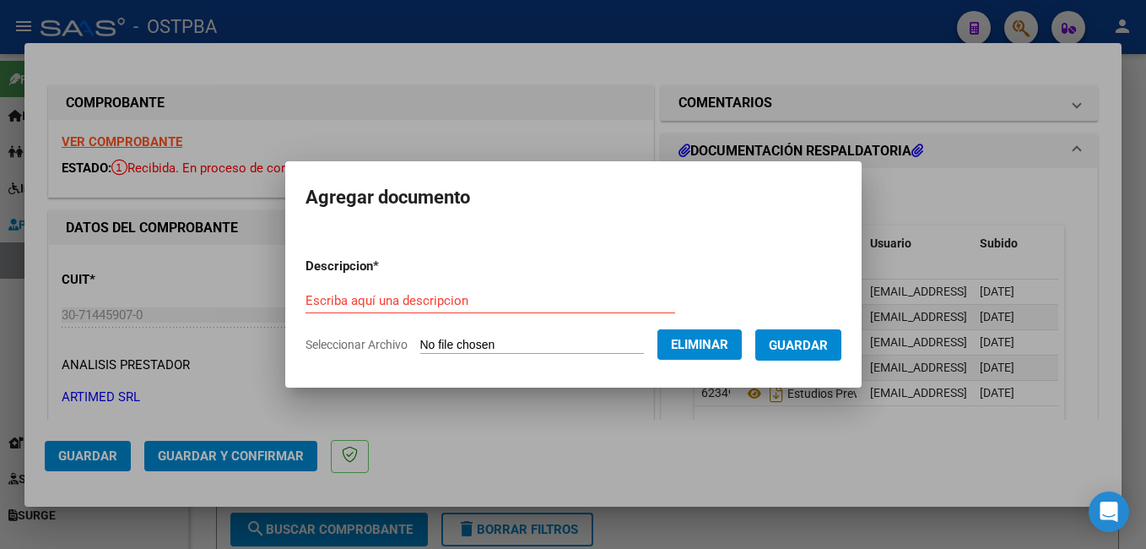
click at [458, 296] on input "Escriba aquí una descripcion" at bounding box center [491, 300] width 370 height 15
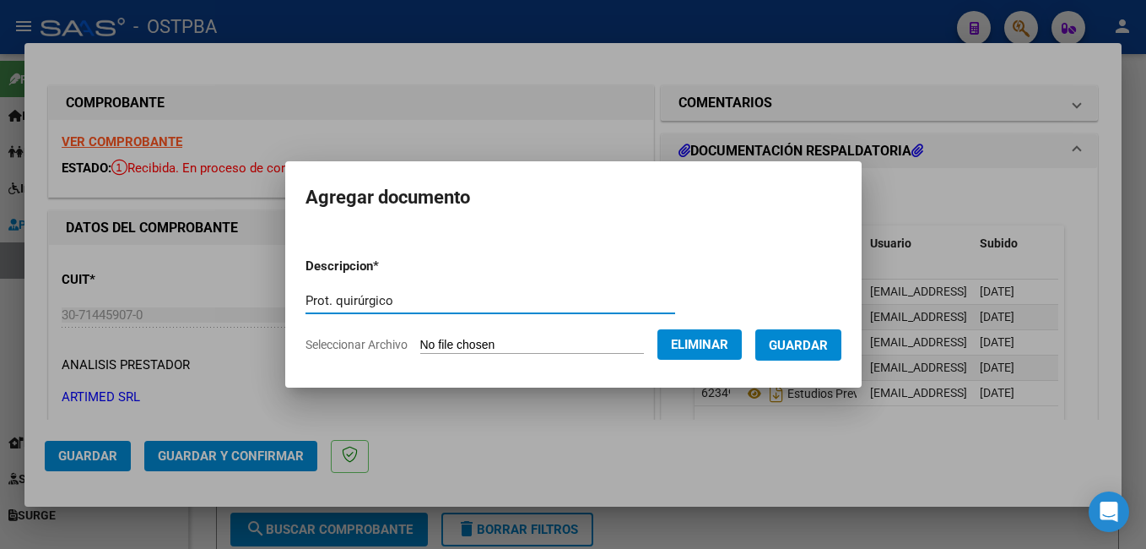
type input "Prot. quirúrgico"
click at [816, 336] on button "Guardar" at bounding box center [798, 344] width 86 height 31
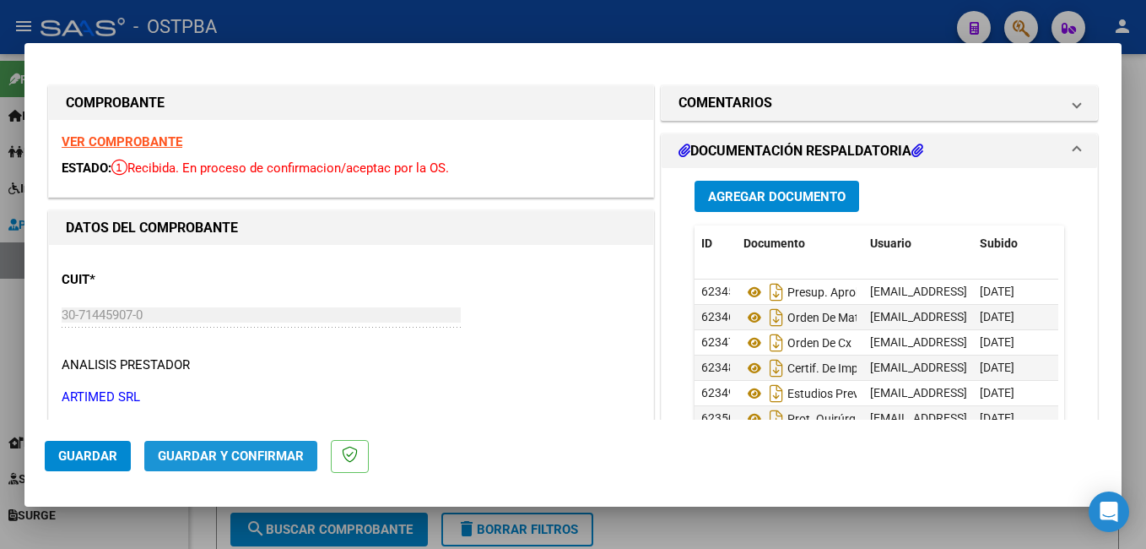
click at [269, 459] on span "Guardar y Confirmar" at bounding box center [231, 455] width 146 height 15
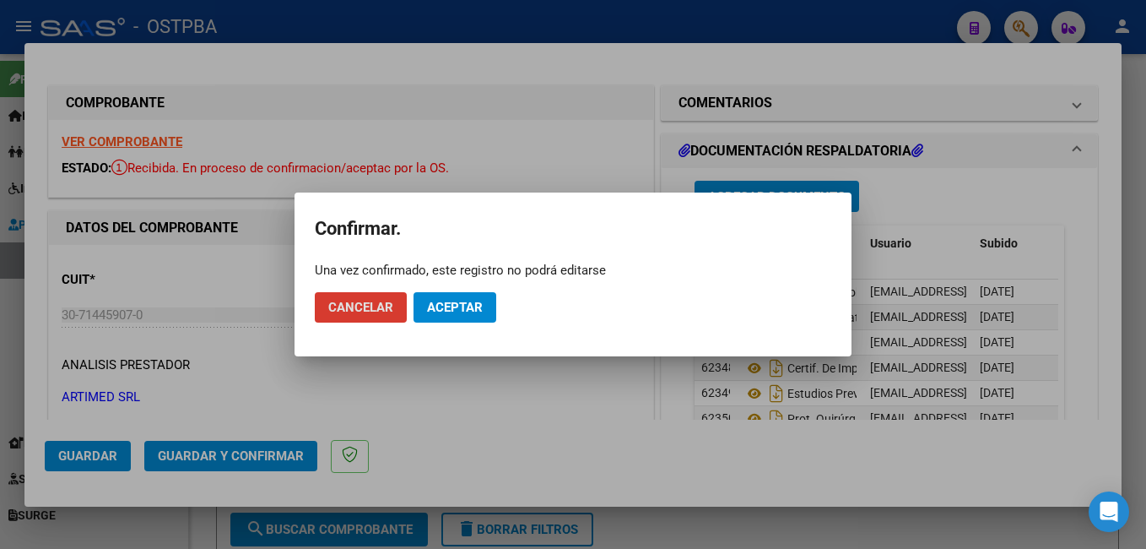
click at [478, 310] on span "Aceptar" at bounding box center [455, 307] width 56 height 15
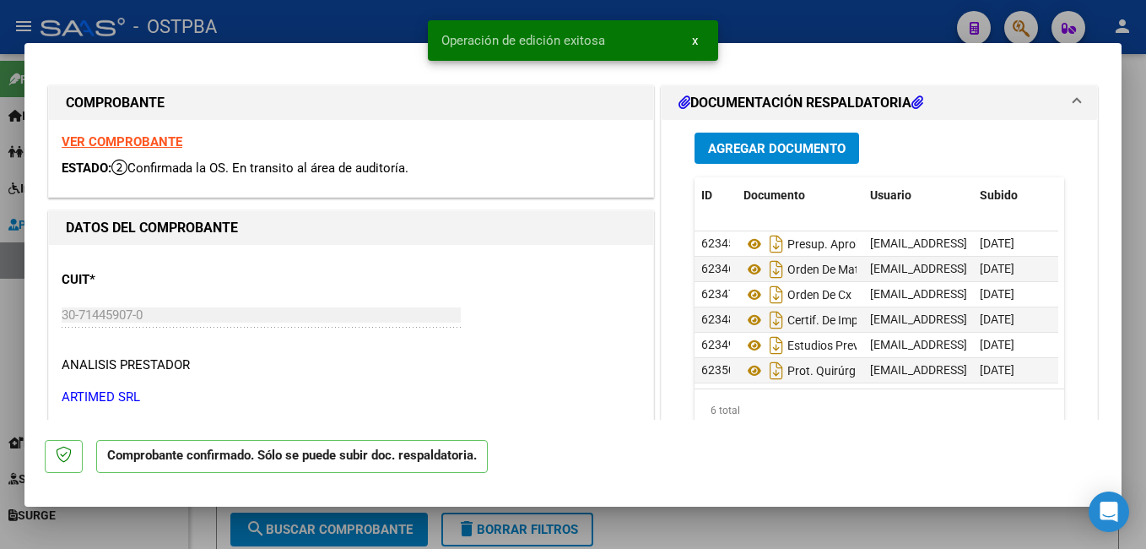
click at [383, 12] on div at bounding box center [573, 274] width 1146 height 549
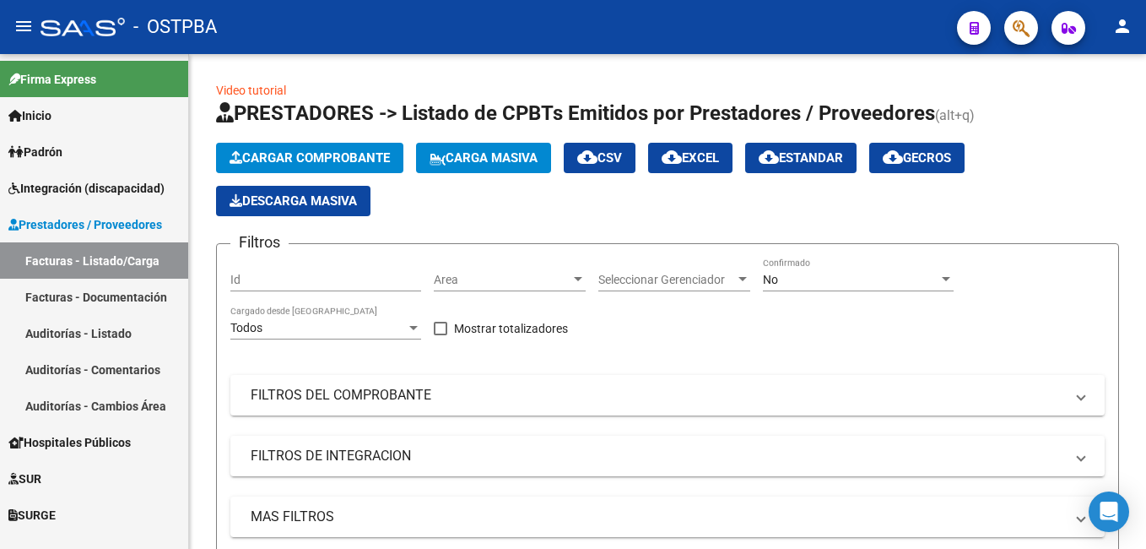
click at [46, 148] on span "Padrón" at bounding box center [35, 152] width 54 height 19
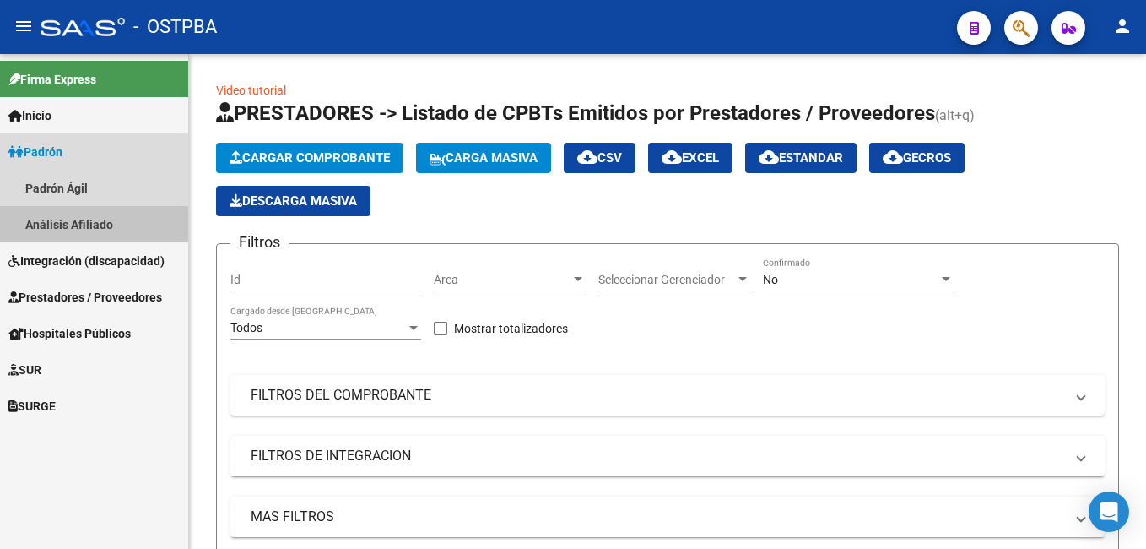
click at [61, 215] on link "Análisis Afiliado" at bounding box center [94, 224] width 188 height 36
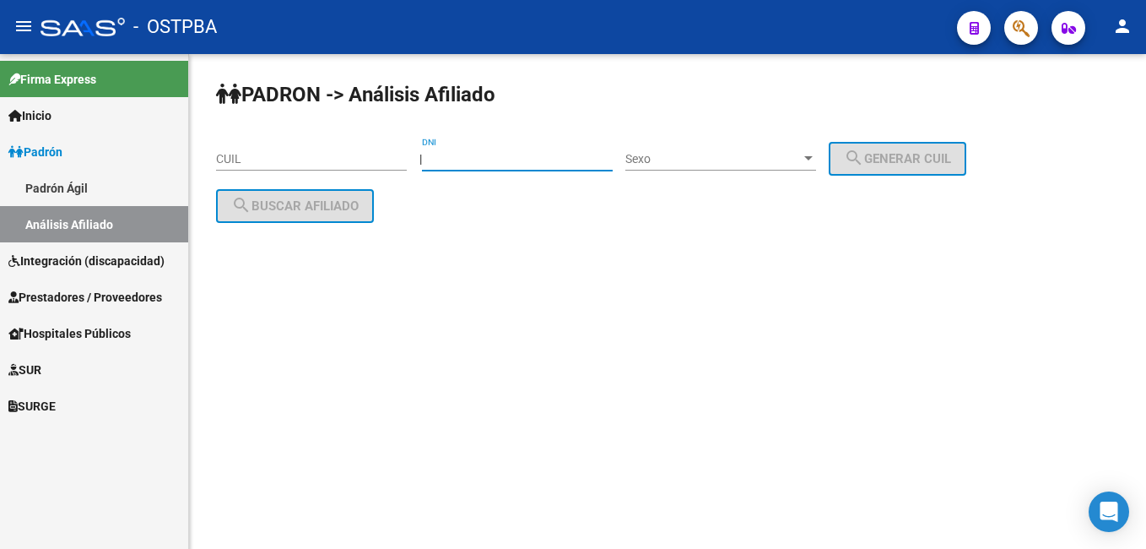
click at [536, 154] on input "DNI" at bounding box center [517, 159] width 191 height 14
type input "6384425"
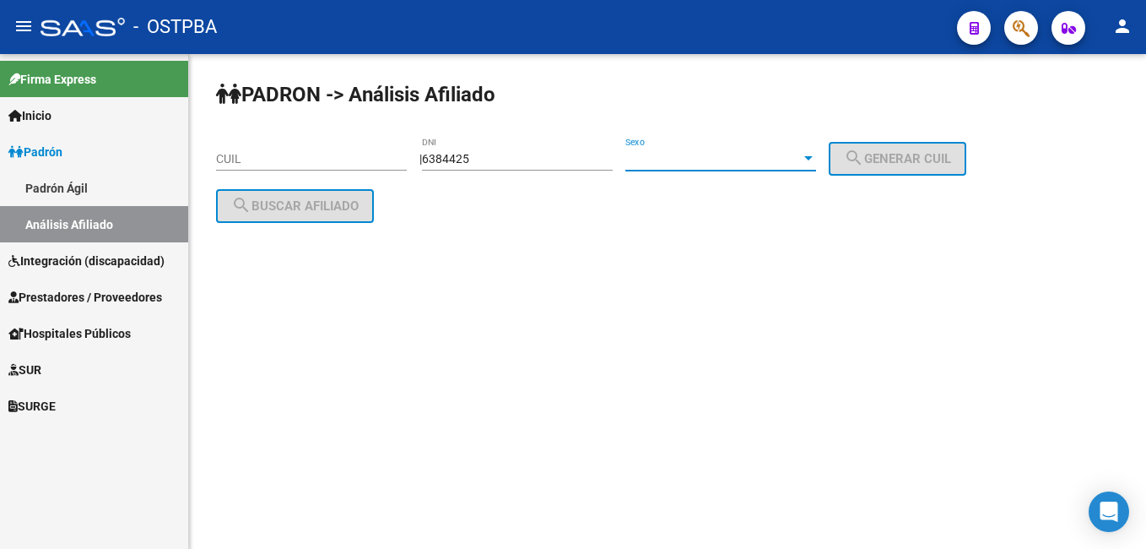
click at [816, 159] on div at bounding box center [808, 159] width 15 height 14
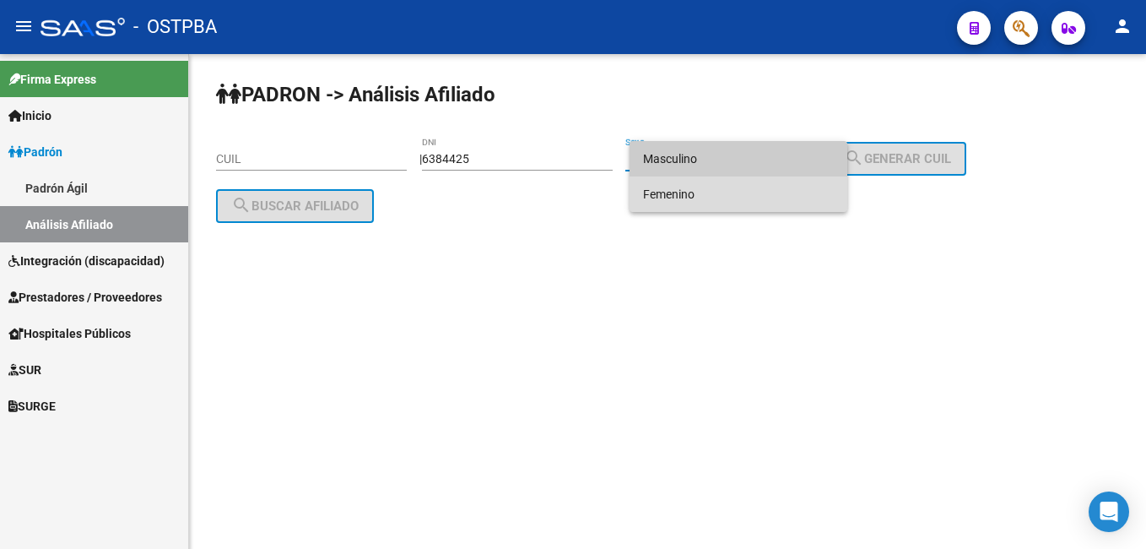
click at [702, 198] on span "Femenino" at bounding box center [738, 193] width 191 height 35
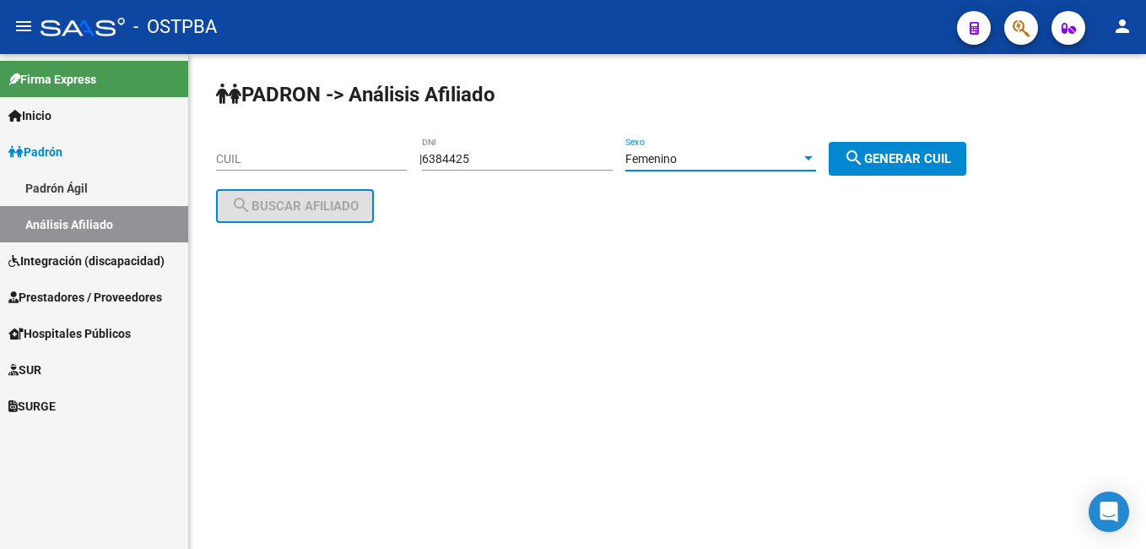
click at [888, 166] on button "search Generar CUIL" at bounding box center [898, 159] width 138 height 34
type input "27-06384425-5"
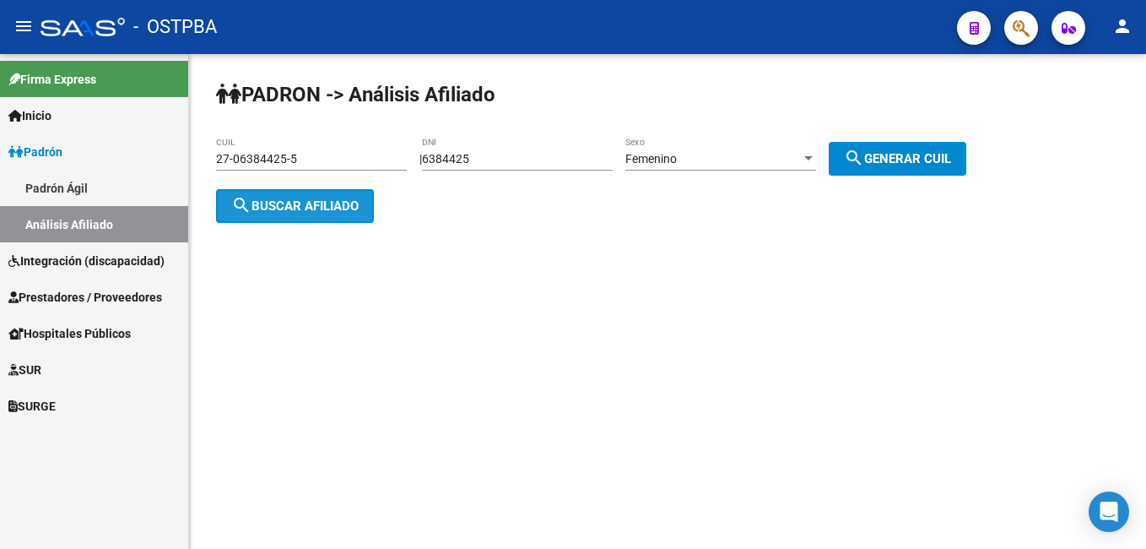
click at [284, 200] on span "search Buscar afiliado" at bounding box center [294, 205] width 127 height 15
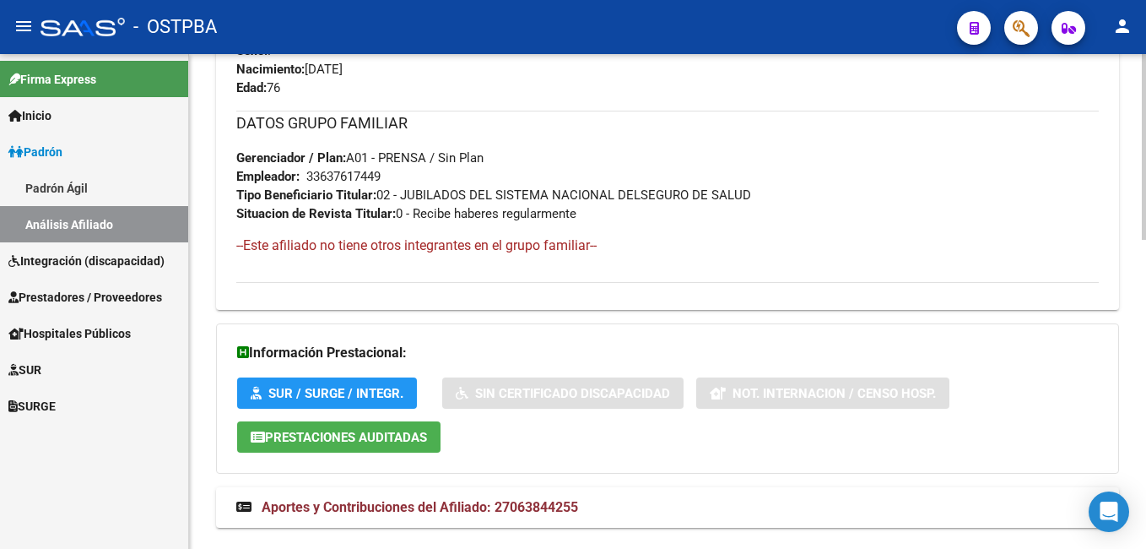
scroll to position [820, 0]
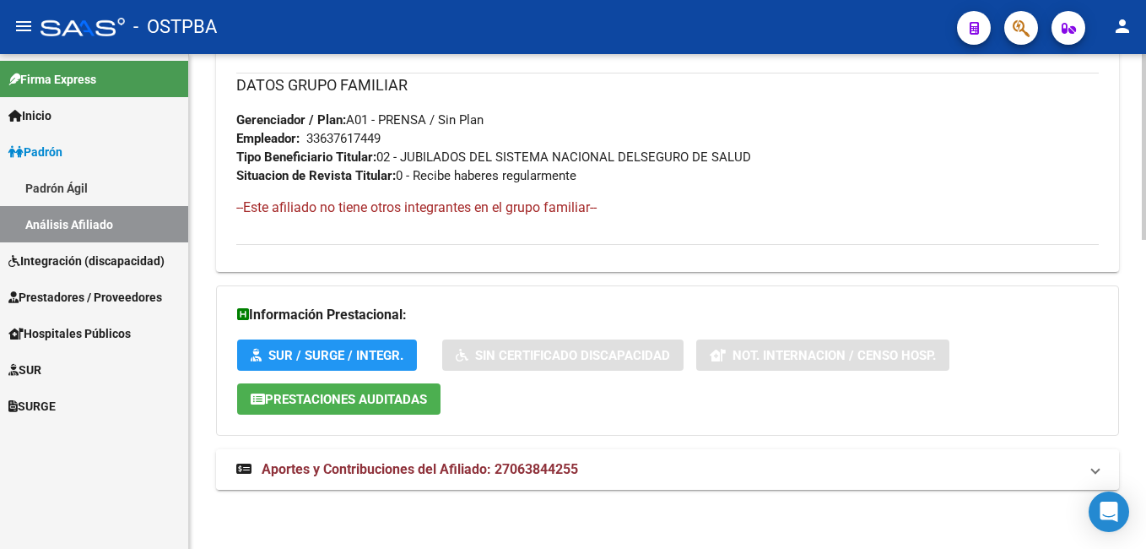
drag, startPoint x: 497, startPoint y: 471, endPoint x: 577, endPoint y: 470, distance: 80.2
click at [577, 470] on span "Aportes y Contribuciones del Afiliado: 27063844255" at bounding box center [420, 469] width 317 height 16
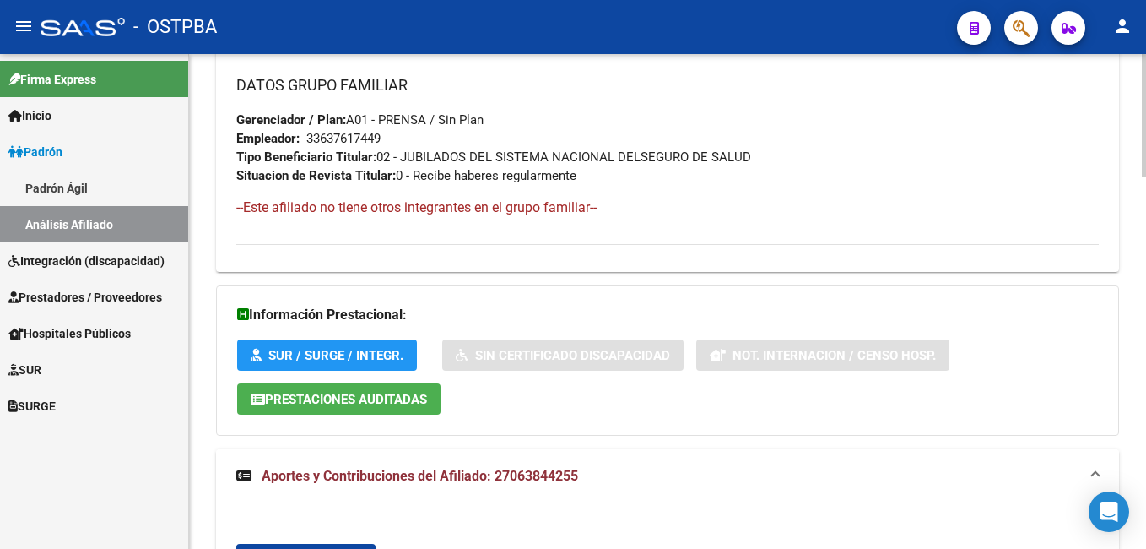
drag, startPoint x: 577, startPoint y: 470, endPoint x: 559, endPoint y: 469, distance: 18.6
copy span "27063844255"
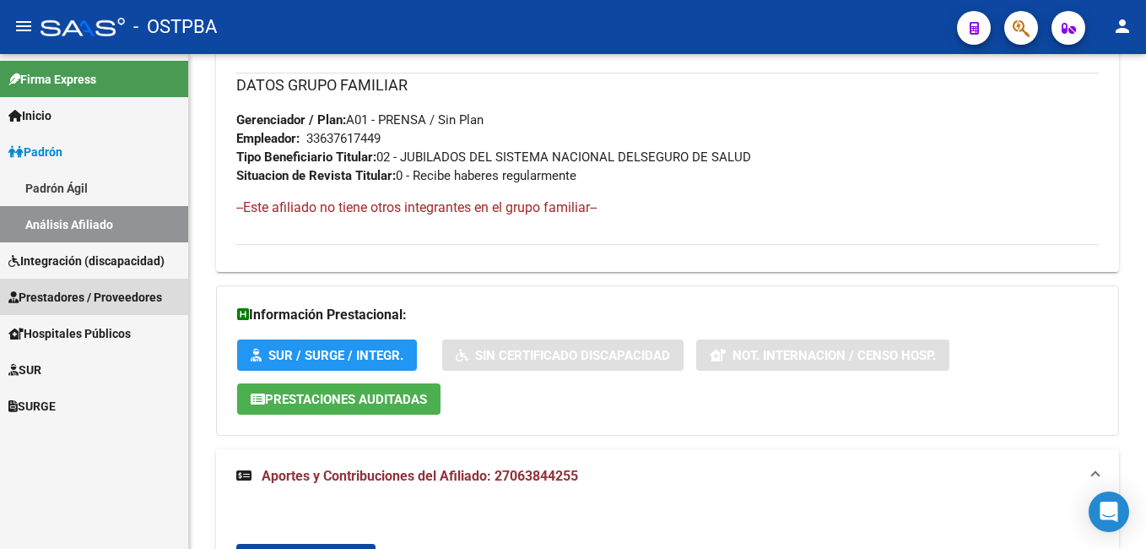
click at [57, 293] on span "Prestadores / Proveedores" at bounding box center [85, 297] width 154 height 19
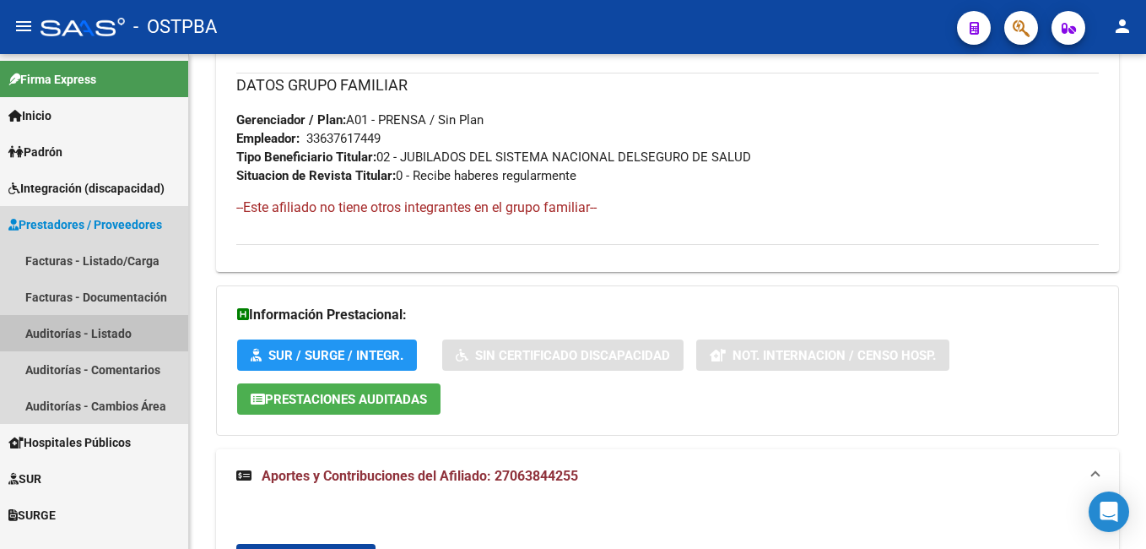
click at [59, 334] on link "Auditorías - Listado" at bounding box center [94, 333] width 188 height 36
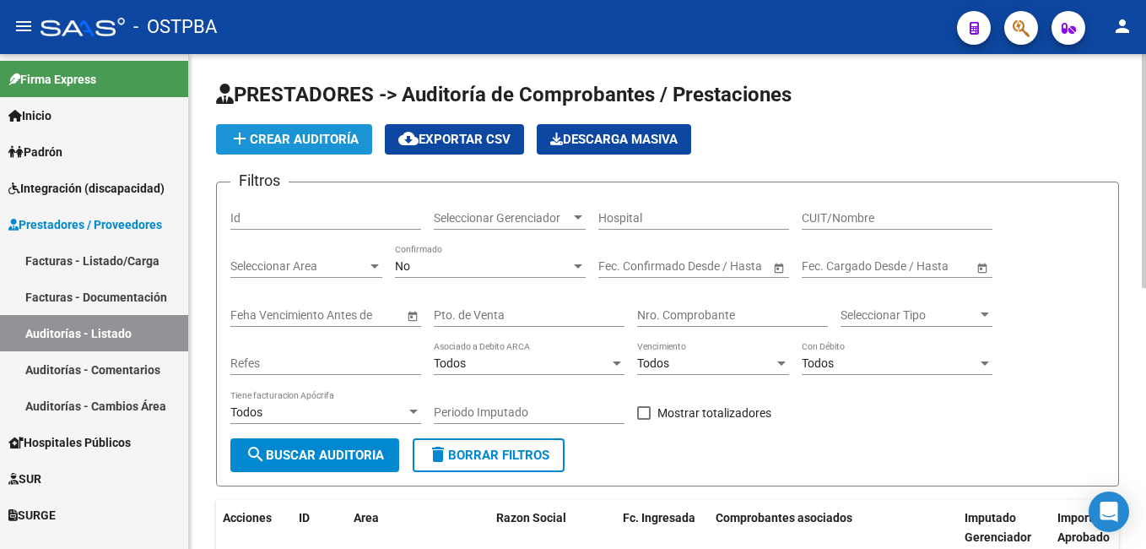
click at [329, 139] on span "add Crear Auditoría" at bounding box center [294, 139] width 129 height 15
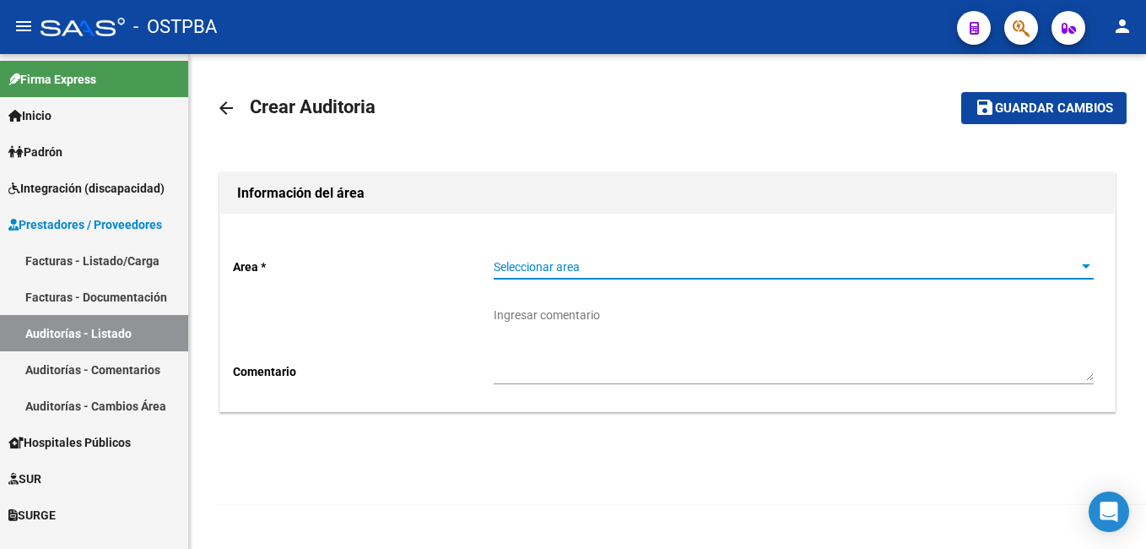
click at [1091, 273] on div at bounding box center [1086, 267] width 15 height 14
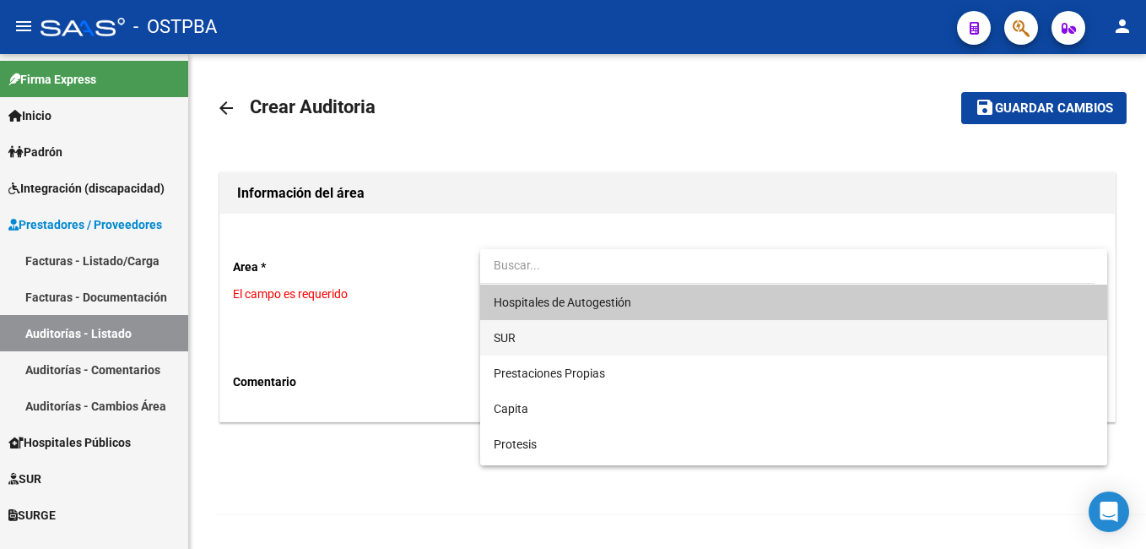
click at [554, 338] on span "SUR" at bounding box center [794, 337] width 600 height 35
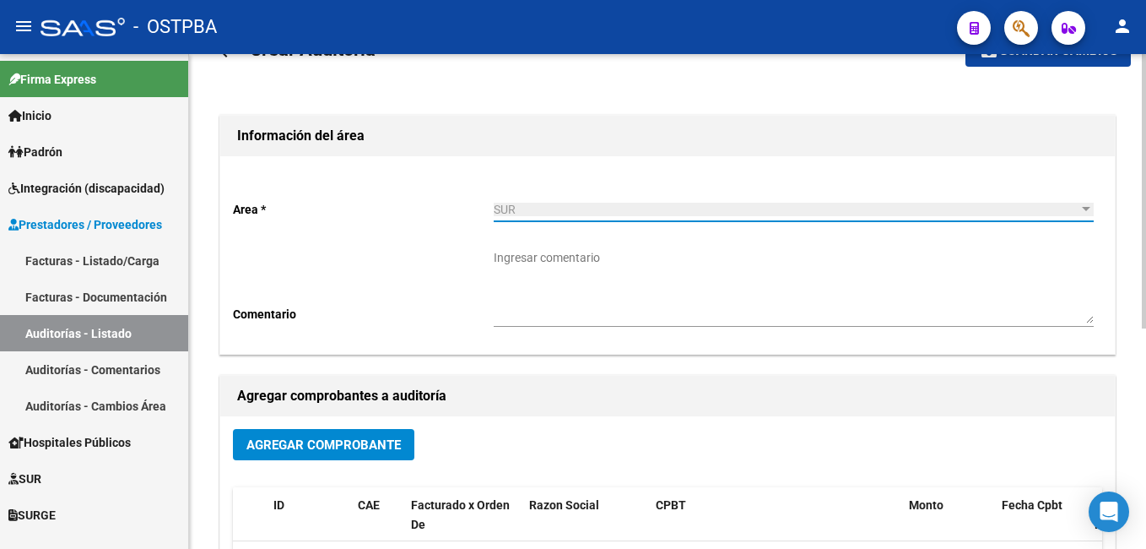
scroll to position [338, 0]
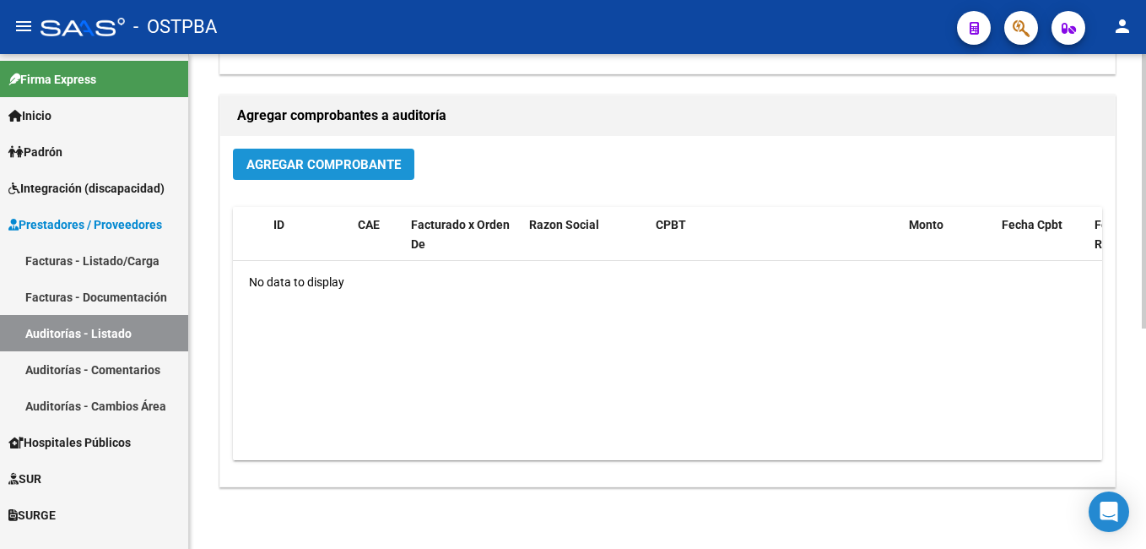
click at [350, 166] on span "Agregar Comprobante" at bounding box center [323, 164] width 154 height 15
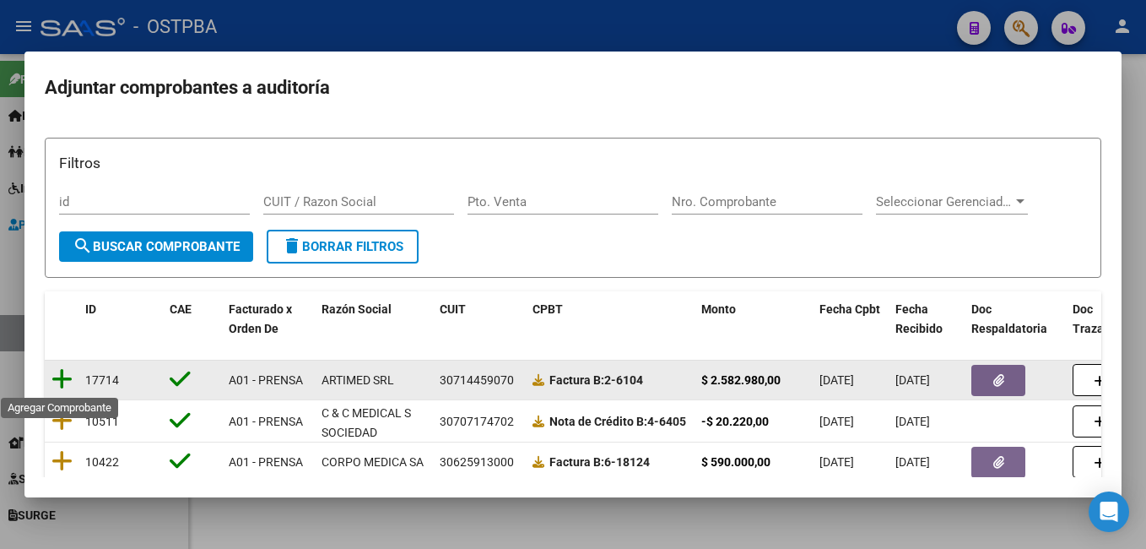
click at [66, 379] on icon at bounding box center [61, 379] width 21 height 24
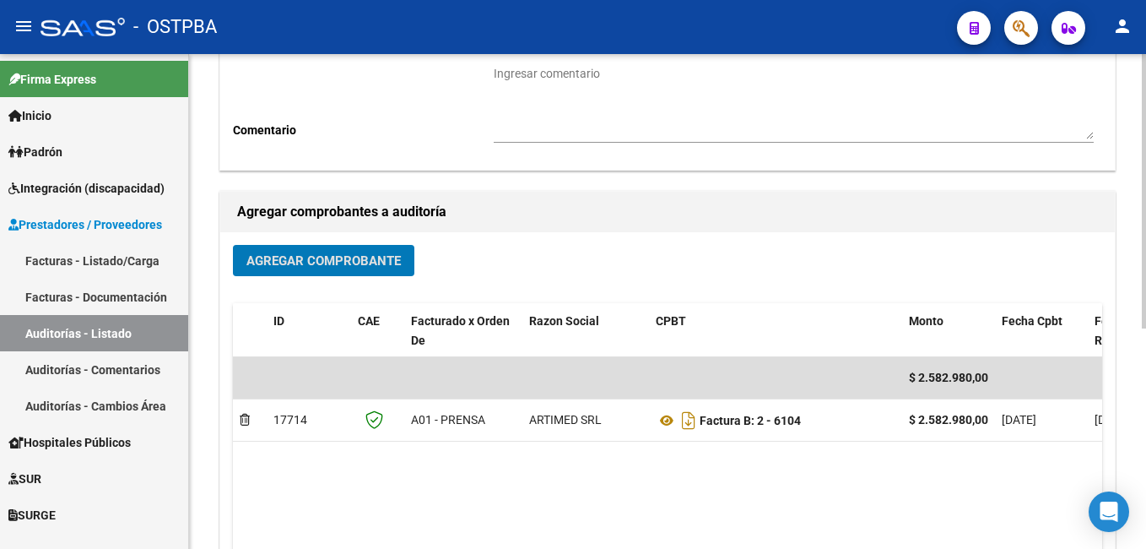
scroll to position [0, 0]
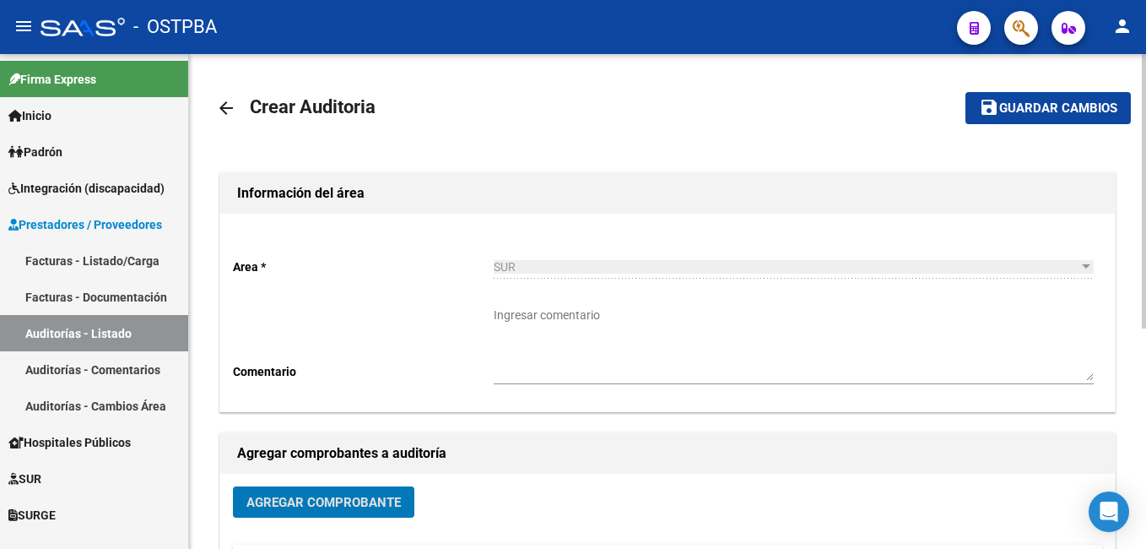
click at [1051, 111] on span "Guardar cambios" at bounding box center [1058, 108] width 118 height 15
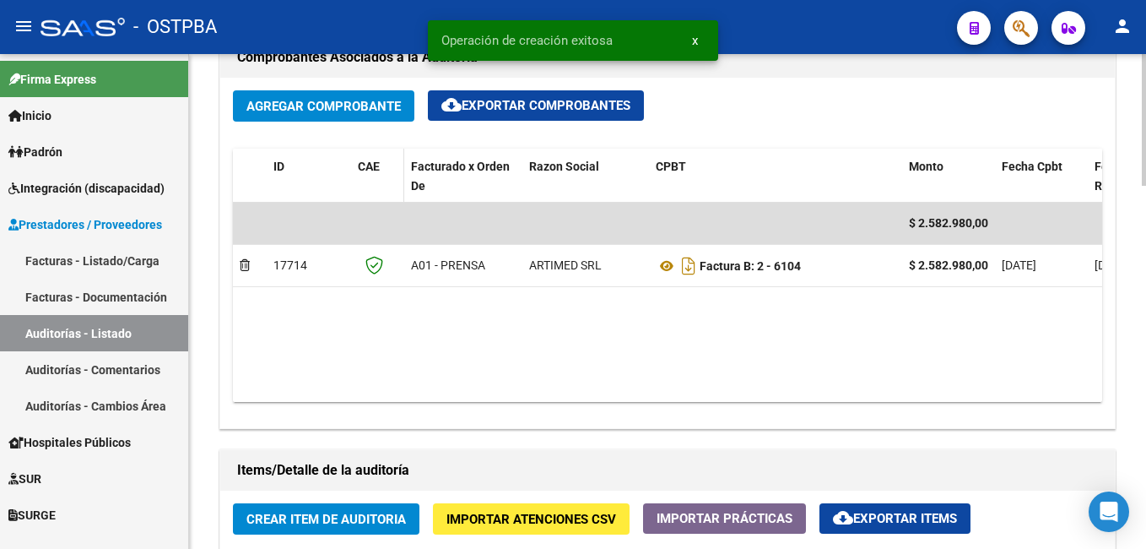
scroll to position [1013, 0]
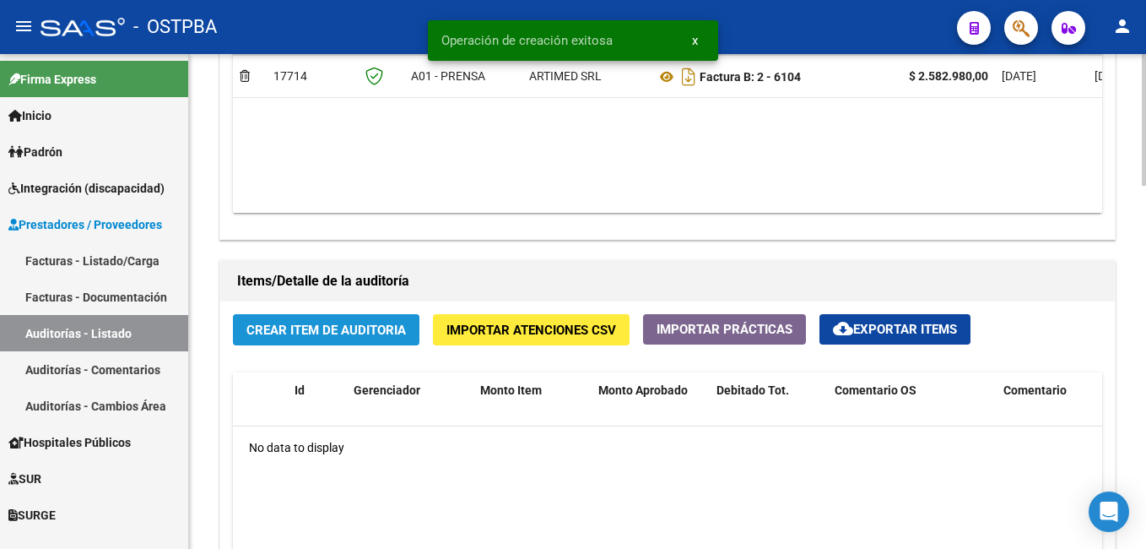
click at [360, 328] on span "Crear Item de Auditoria" at bounding box center [326, 329] width 160 height 15
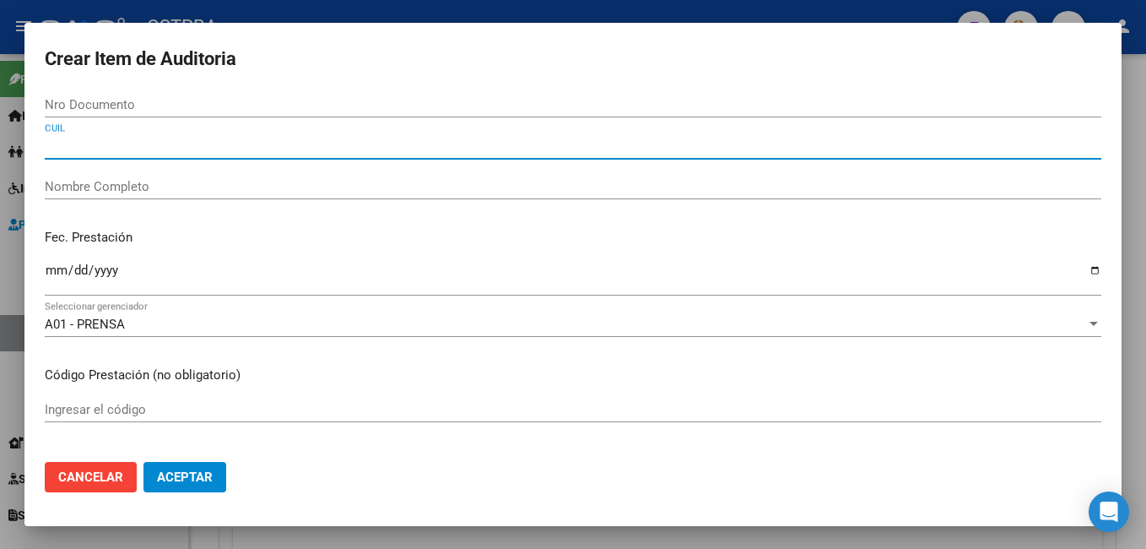
paste input "27063844255"
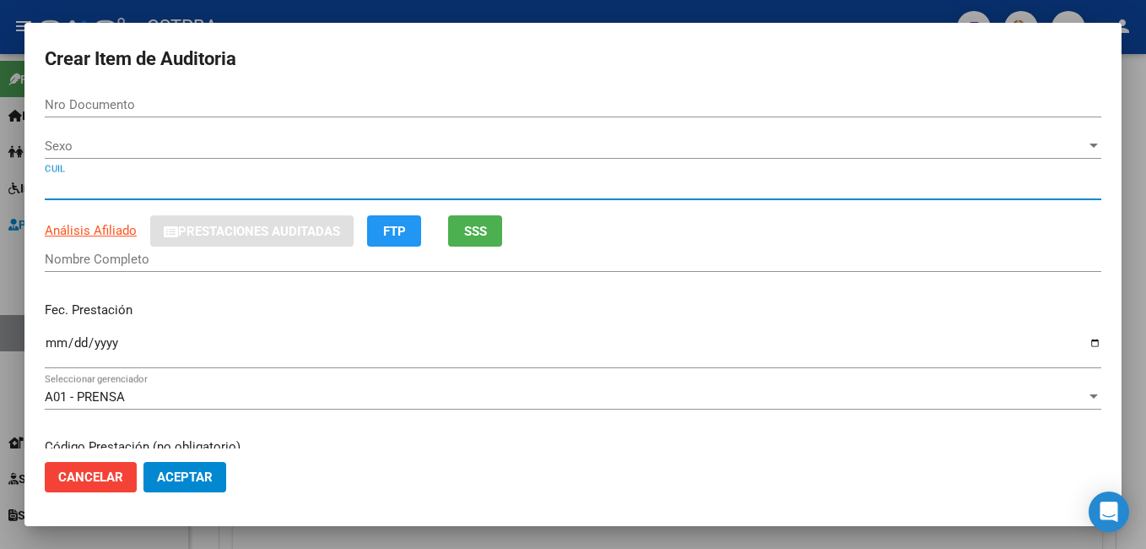
type input "27063844255"
type input "06384425"
type input "[PERSON_NAME]"
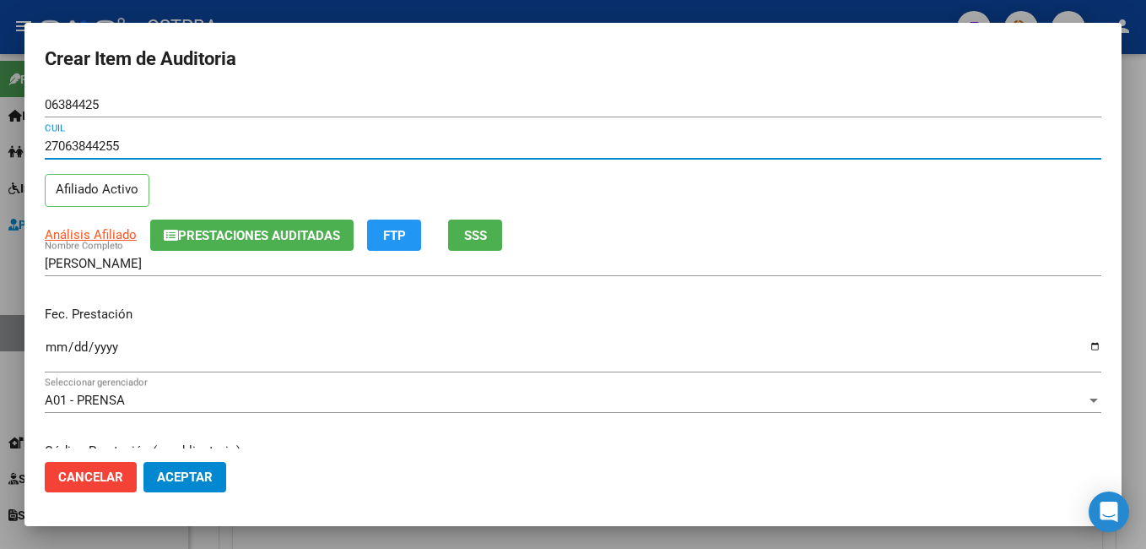
type input "27063844255"
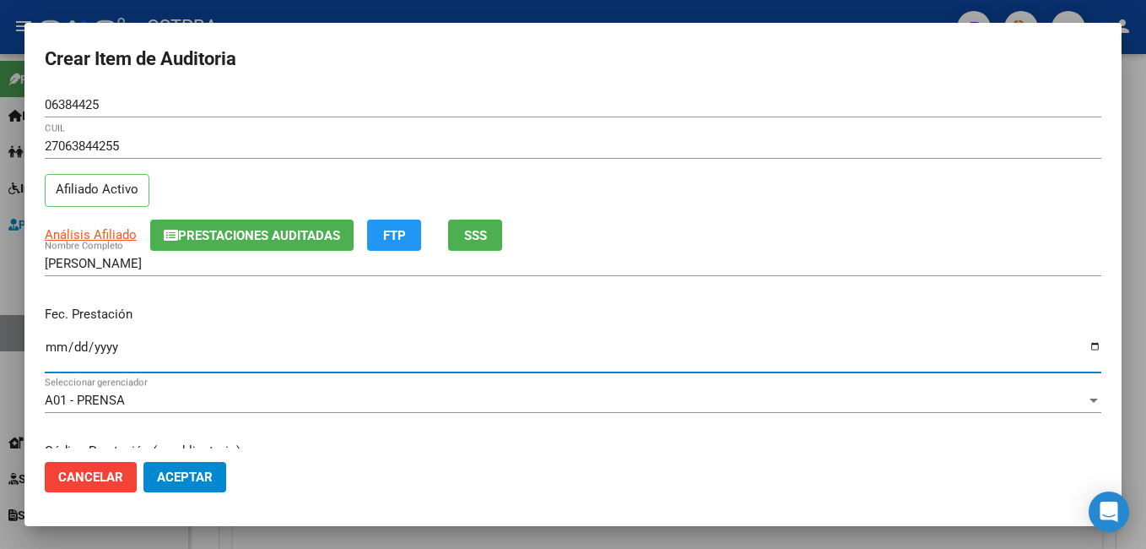
click at [1082, 346] on input "Ingresar la fecha" at bounding box center [573, 353] width 1057 height 27
click at [1081, 347] on input "Ingresar la fecha" at bounding box center [573, 353] width 1057 height 27
type input "[DATE]"
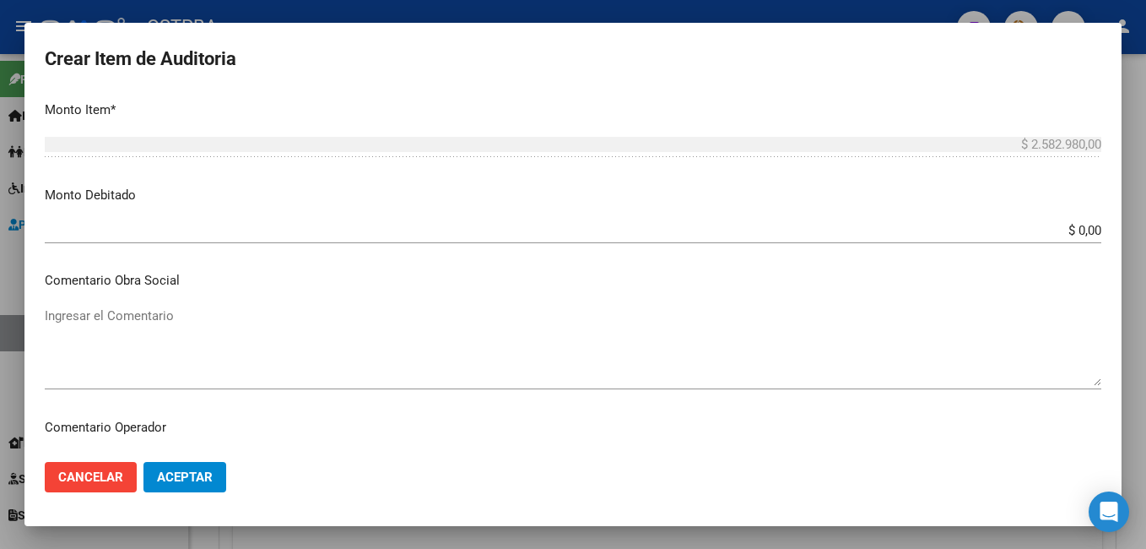
scroll to position [675, 0]
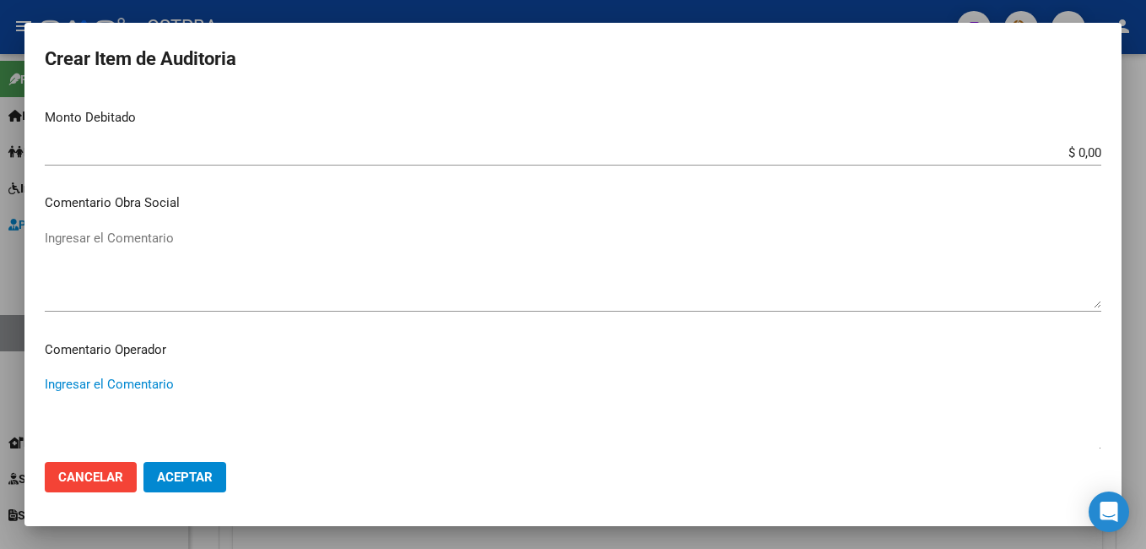
click at [191, 385] on textarea "Ingresar el Comentario" at bounding box center [573, 414] width 1057 height 79
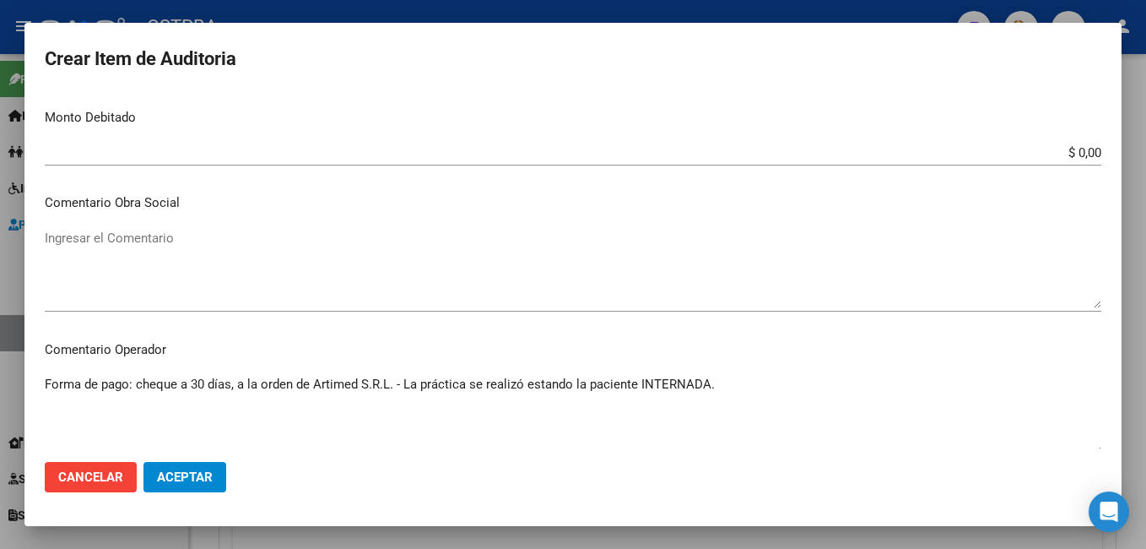
type textarea "Forma de pago: cheque a 30 días, a la orden de Artimed S.R.L. - La práctica se …"
click at [196, 484] on span "Aceptar" at bounding box center [185, 476] width 56 height 15
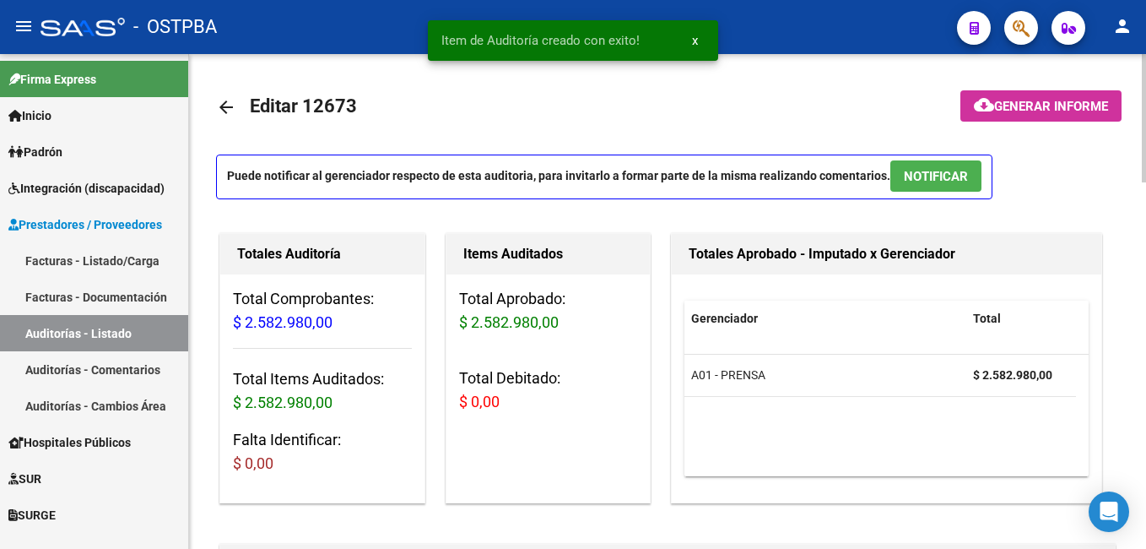
scroll to position [0, 0]
click at [1055, 116] on button "cloud_download Generar informe" at bounding box center [1041, 106] width 161 height 31
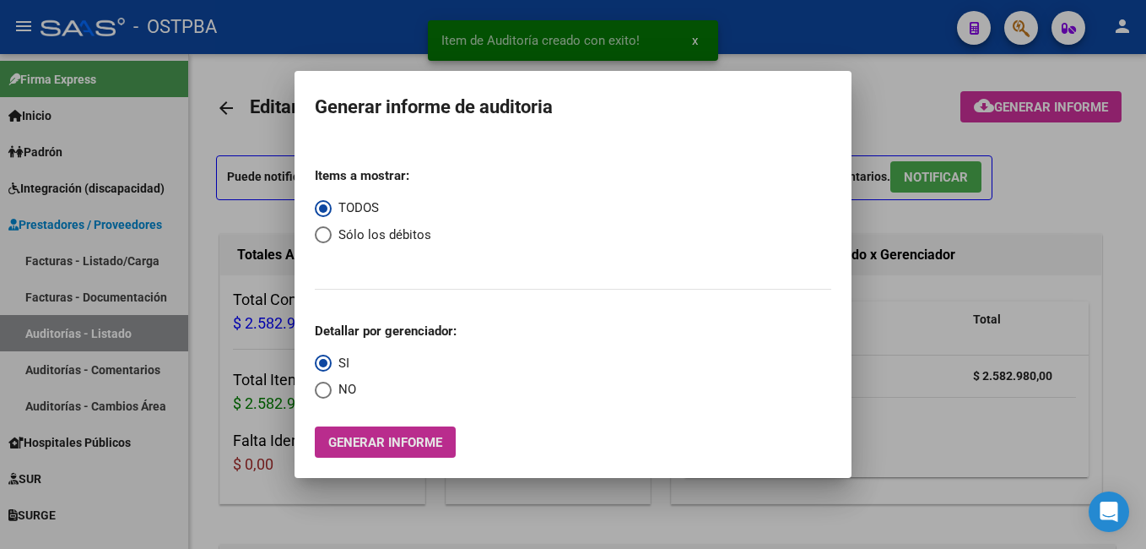
click at [394, 437] on span "Generar informe" at bounding box center [385, 442] width 114 height 15
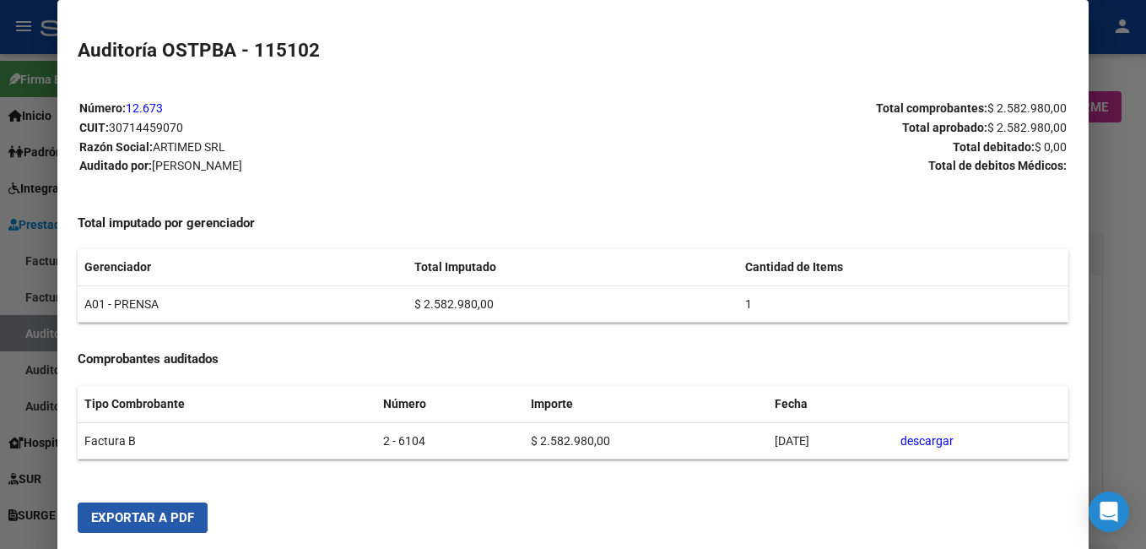
click at [168, 515] on span "Exportar a PDF" at bounding box center [142, 517] width 103 height 15
click at [1133, 191] on div at bounding box center [573, 274] width 1146 height 549
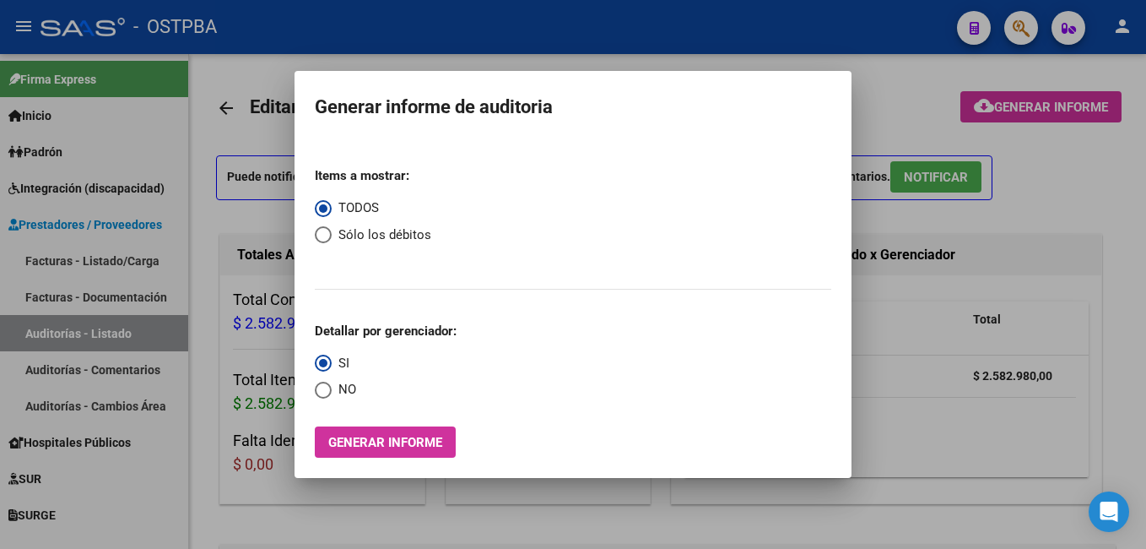
click at [37, 150] on div at bounding box center [573, 274] width 1146 height 549
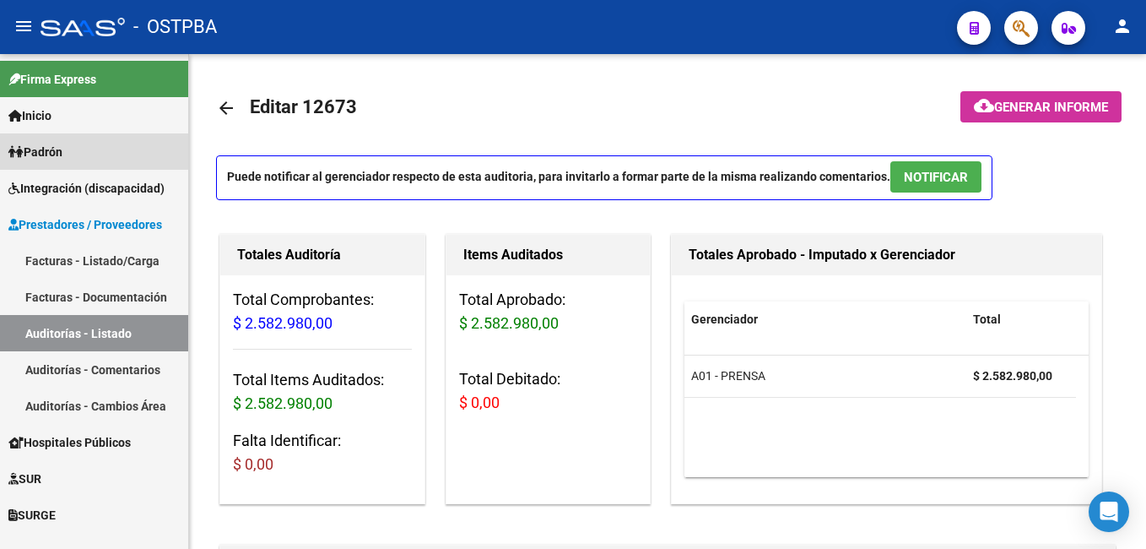
click at [70, 150] on link "Padrón" at bounding box center [94, 151] width 188 height 36
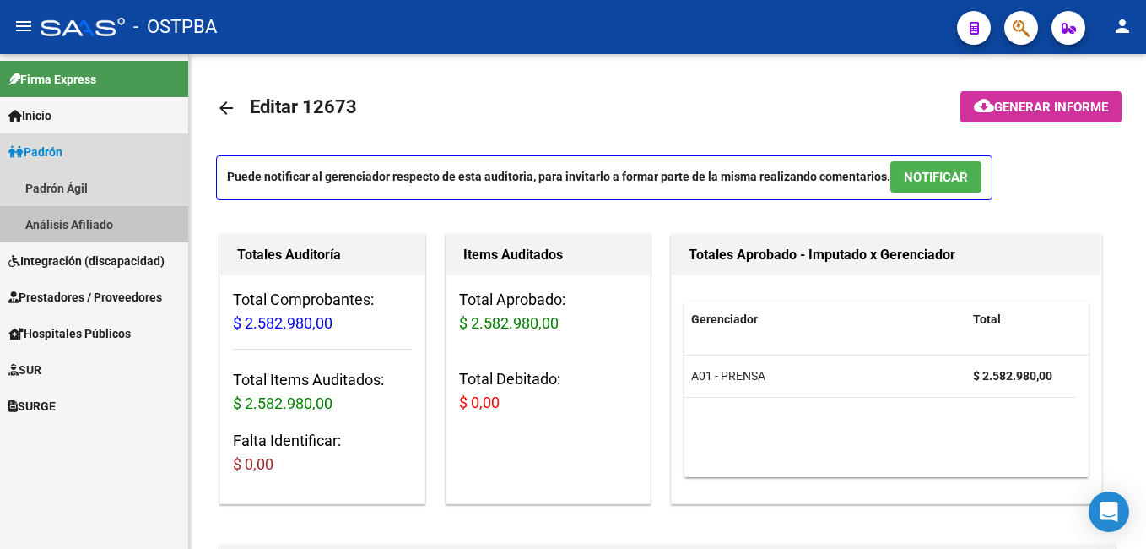
click at [111, 225] on link "Análisis Afiliado" at bounding box center [94, 224] width 188 height 36
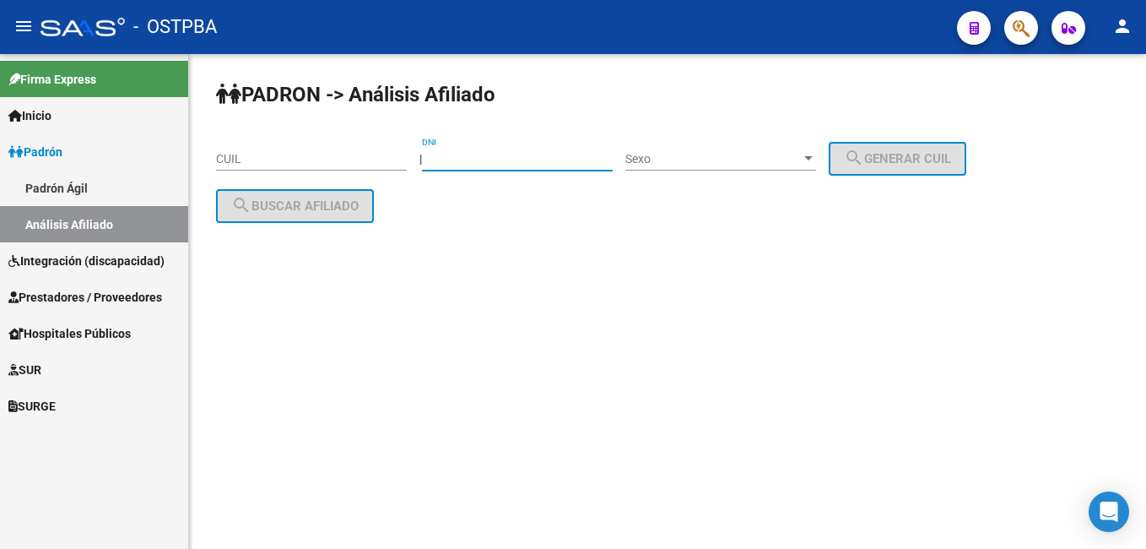
click at [539, 165] on input "DNI" at bounding box center [517, 159] width 191 height 14
type input "43398881"
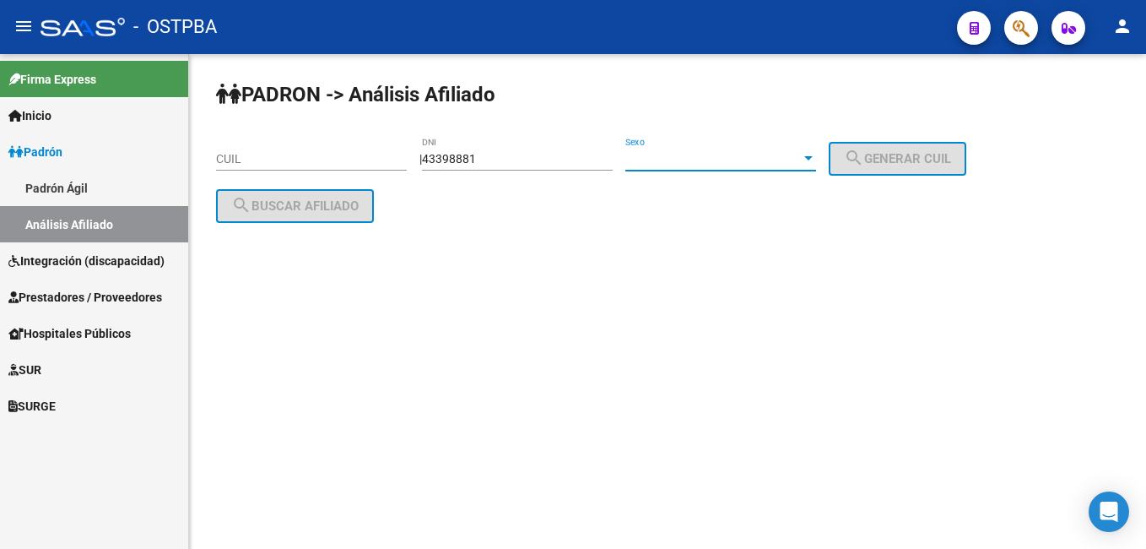
click at [816, 164] on div at bounding box center [808, 159] width 15 height 14
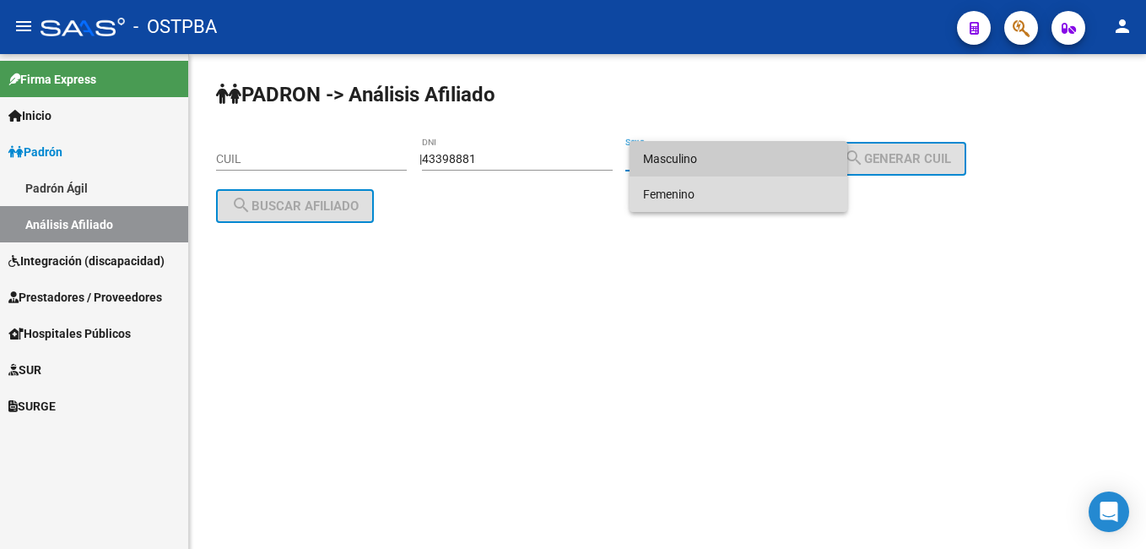
drag, startPoint x: 688, startPoint y: 192, endPoint x: 696, endPoint y: 185, distance: 10.2
click at [689, 192] on span "Femenino" at bounding box center [738, 193] width 191 height 35
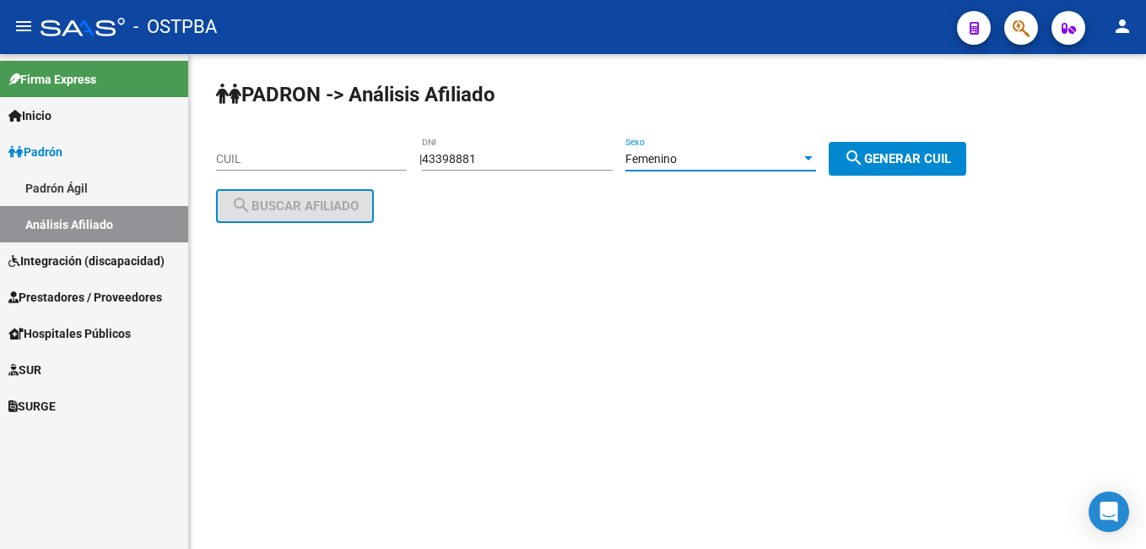
click at [932, 151] on span "search Generar CUIL" at bounding box center [897, 158] width 107 height 15
type input "27-43398881-2"
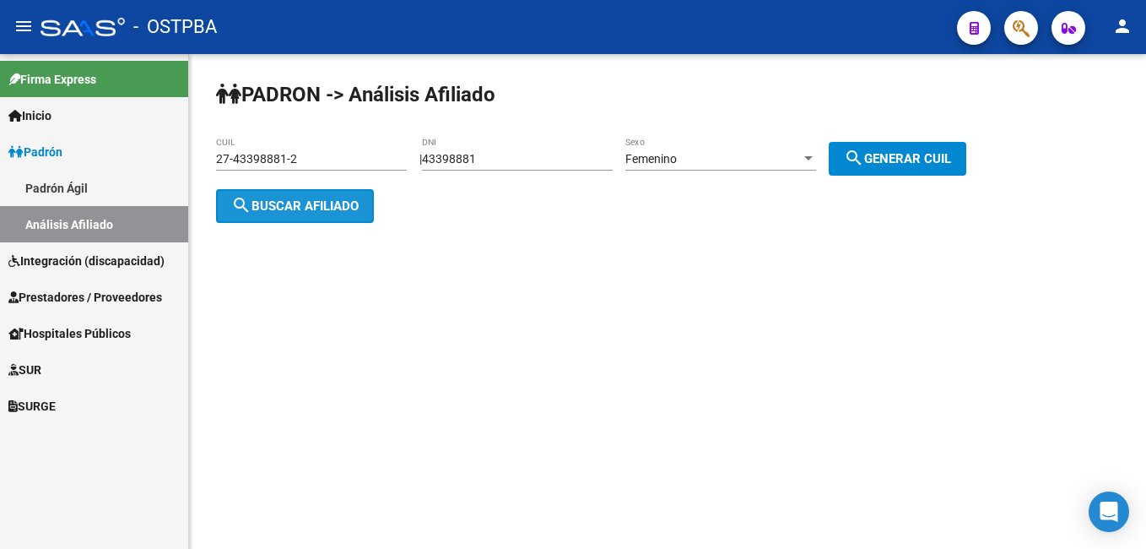
click at [334, 201] on span "search Buscar afiliado" at bounding box center [294, 205] width 127 height 15
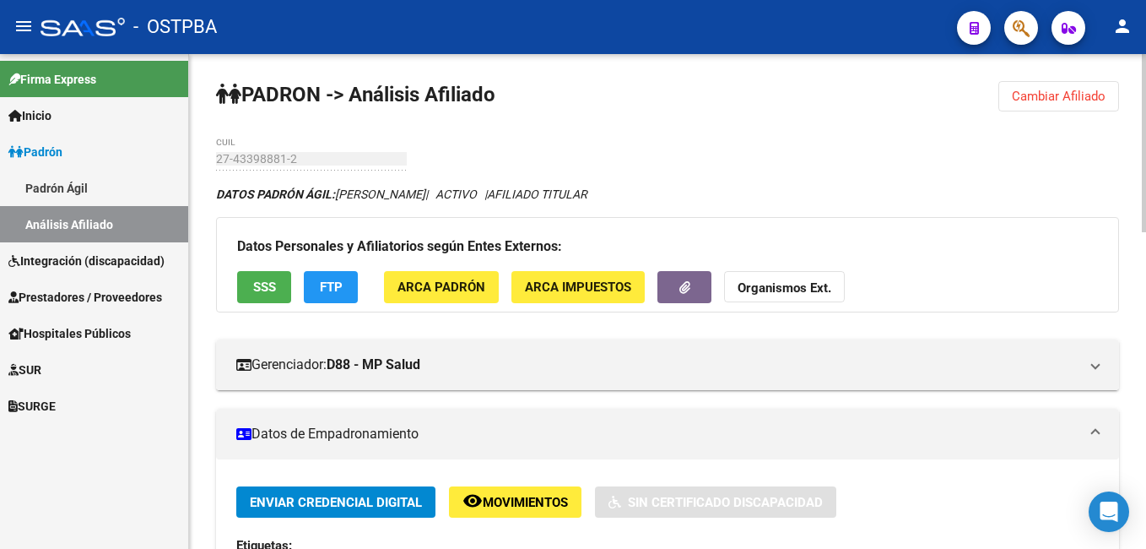
click at [1070, 89] on span "Cambiar Afiliado" at bounding box center [1059, 96] width 94 height 15
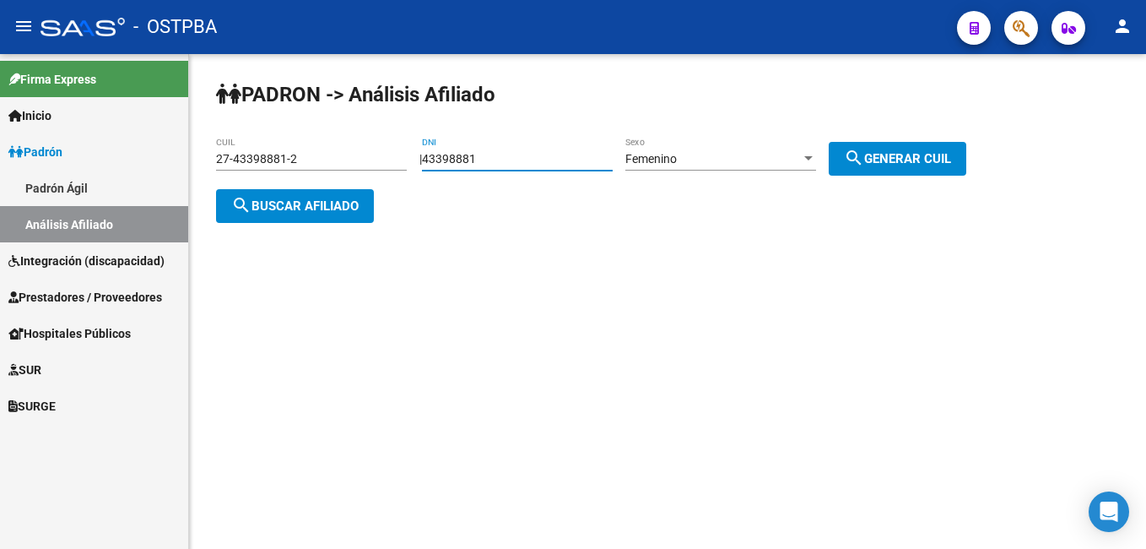
drag, startPoint x: 503, startPoint y: 157, endPoint x: 421, endPoint y: 149, distance: 82.2
click at [421, 155] on div "| 43398881 DNI Femenino Sexo search Generar CUIL" at bounding box center [700, 159] width 560 height 14
type input "17009951"
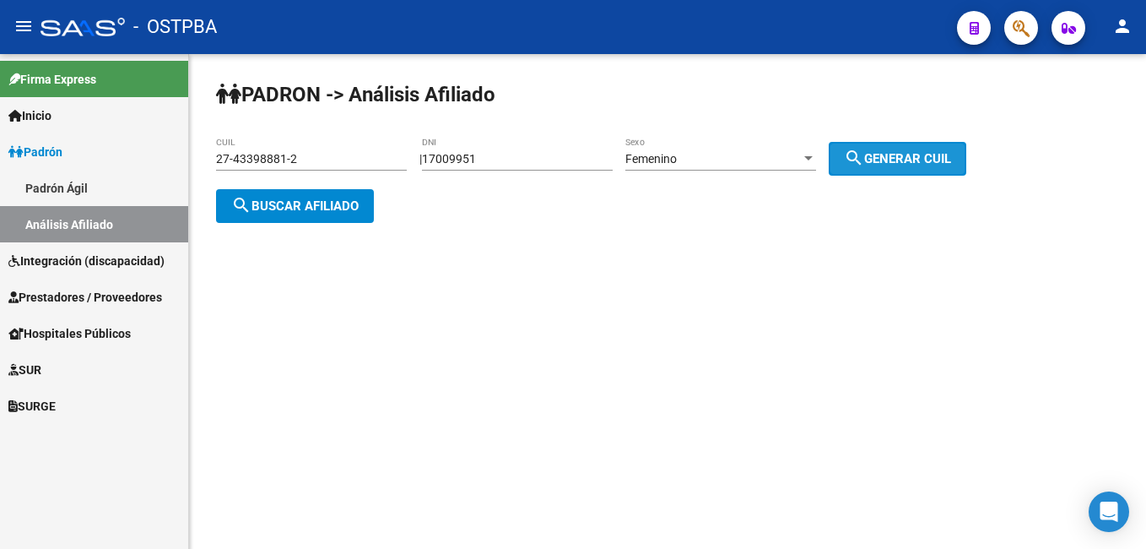
drag, startPoint x: 878, startPoint y: 146, endPoint x: 896, endPoint y: 143, distance: 18.9
click at [895, 143] on button "search Generar CUIL" at bounding box center [898, 159] width 138 height 34
type input "27-17009951-1"
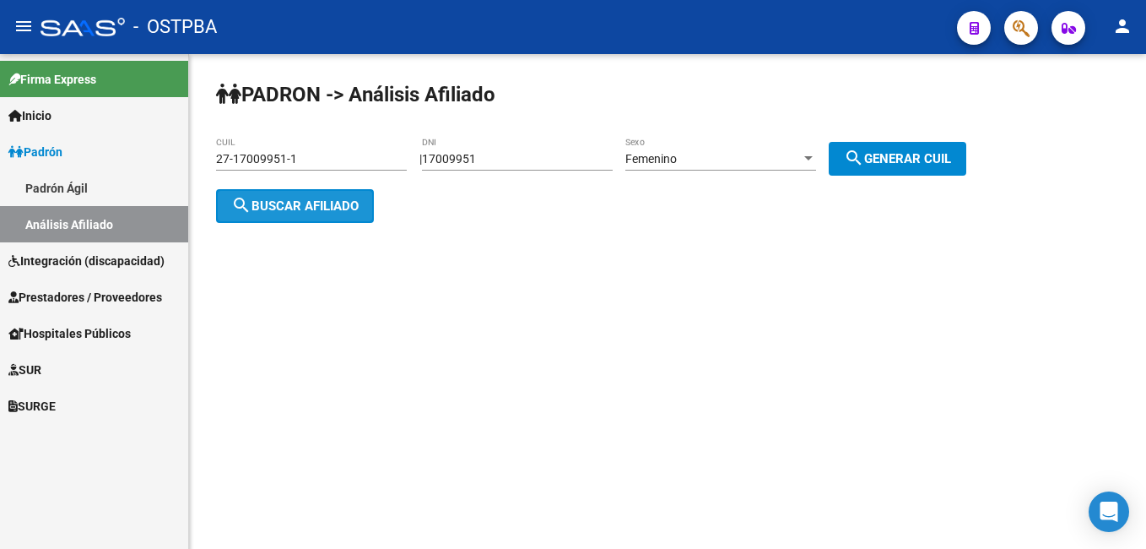
click at [323, 203] on span "search Buscar afiliado" at bounding box center [294, 205] width 127 height 15
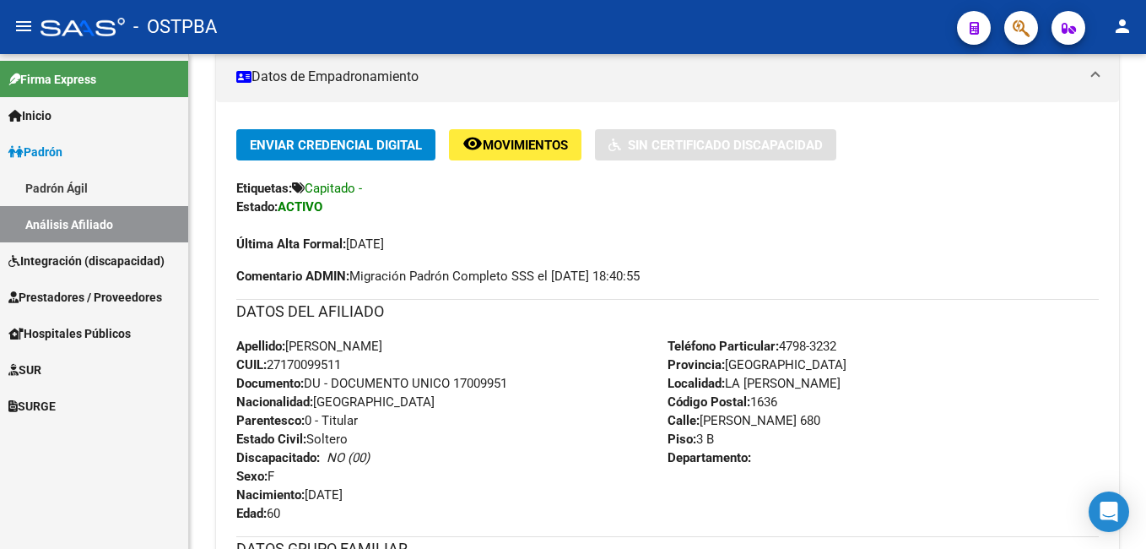
scroll to position [169, 0]
